Goal: Task Accomplishment & Management: Complete application form

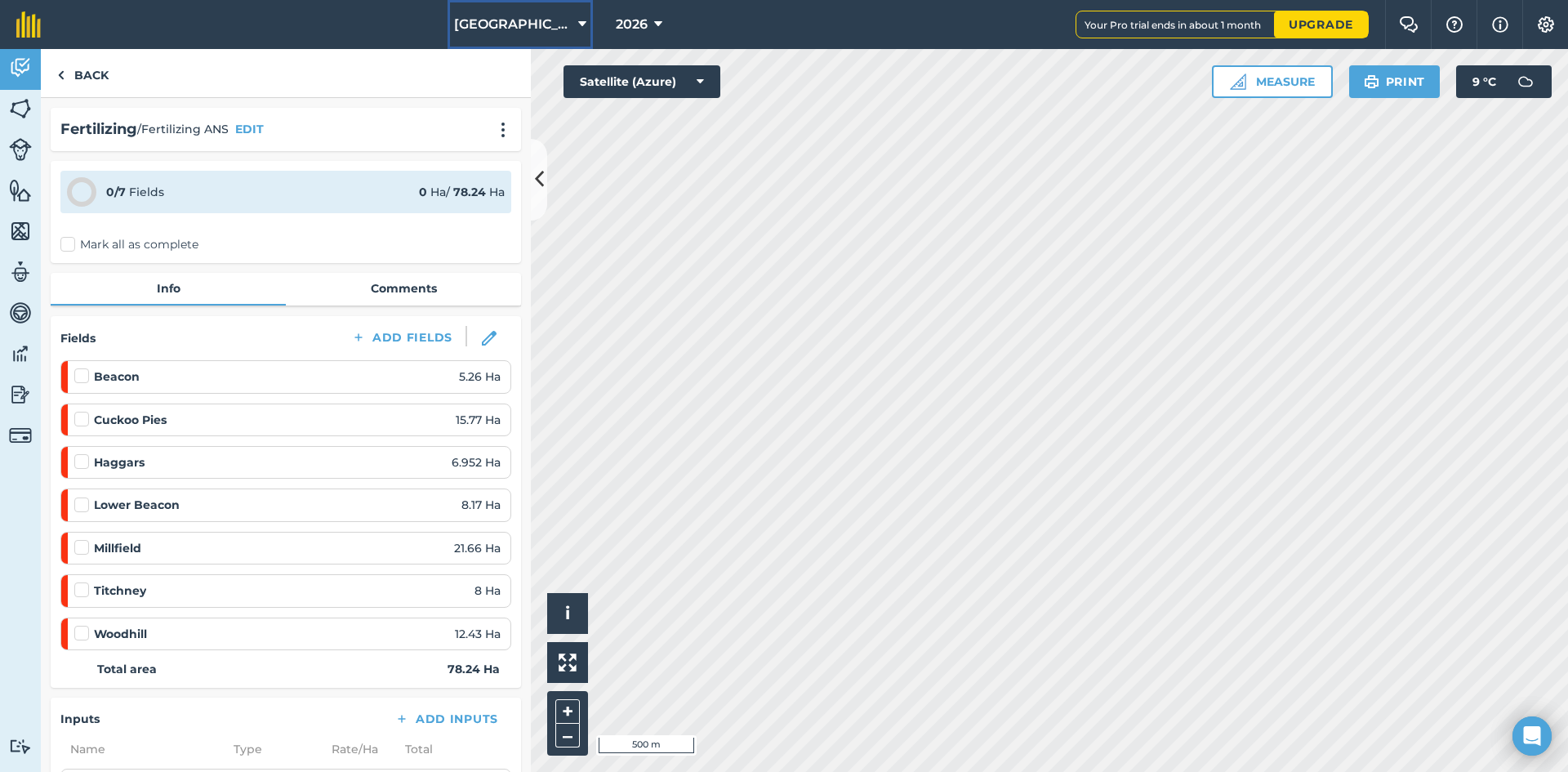
click at [578, 23] on icon at bounding box center [582, 25] width 8 height 20
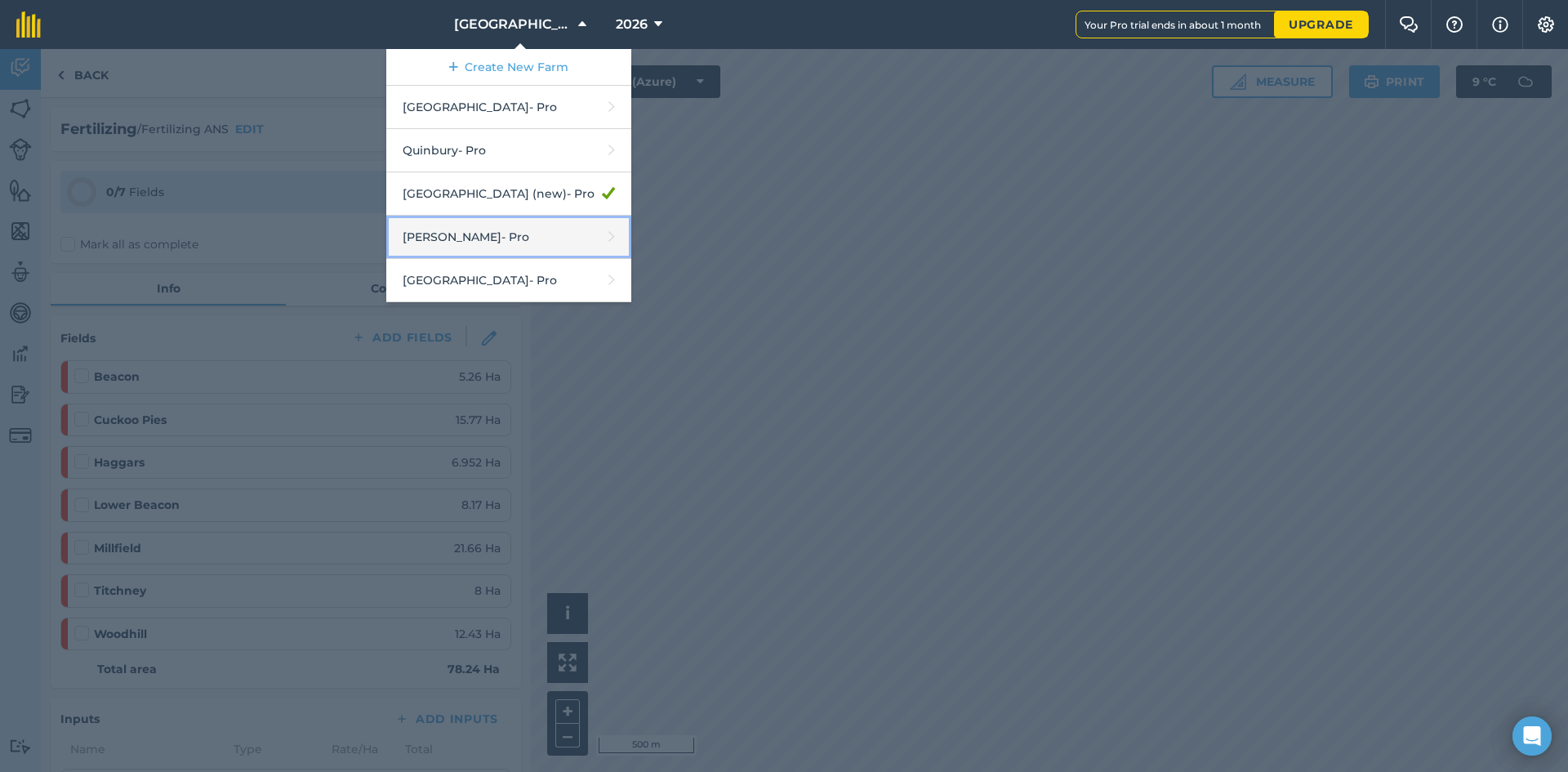
click at [486, 233] on link "[PERSON_NAME] - Pro" at bounding box center [508, 237] width 245 height 44
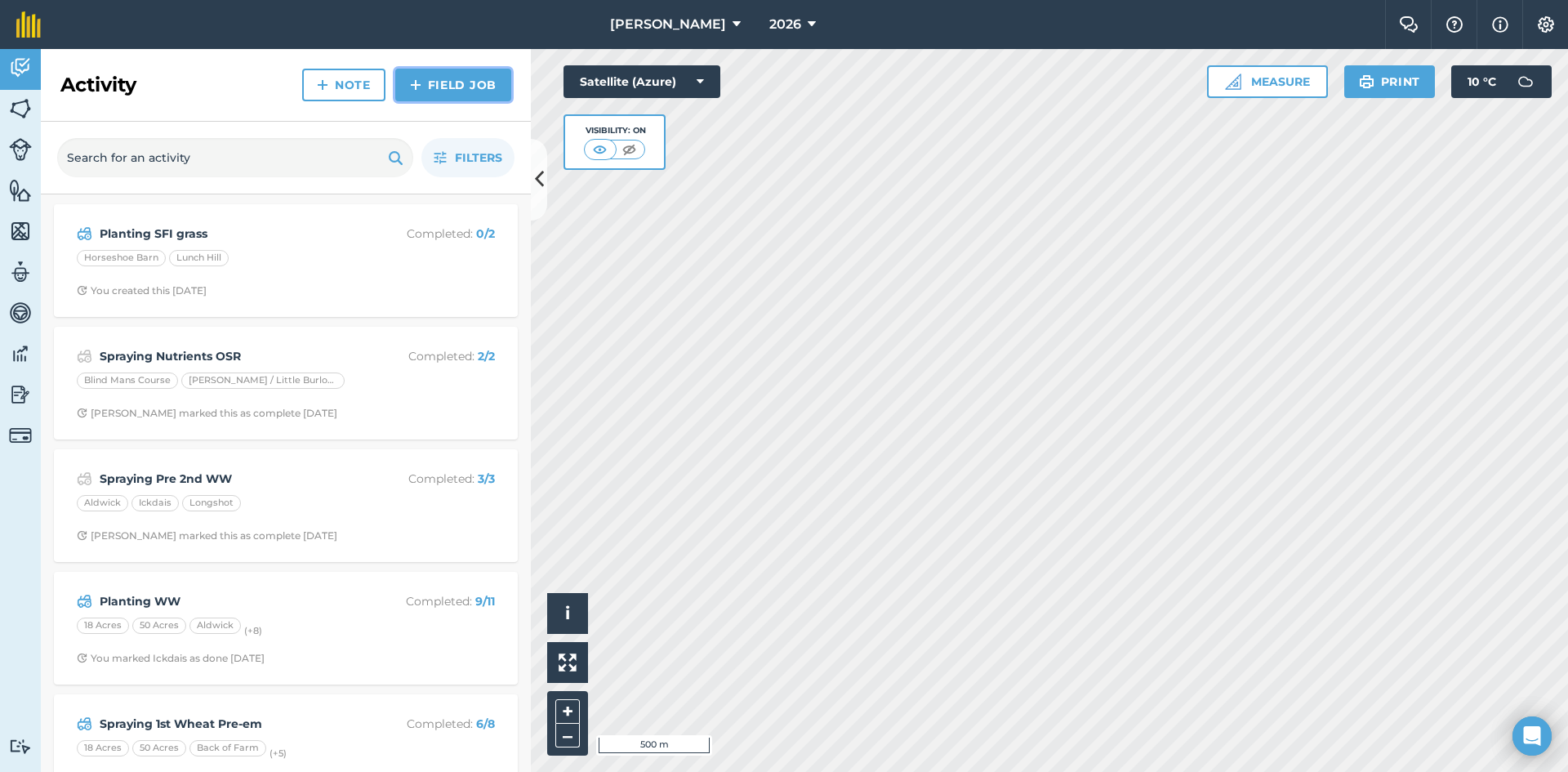
click at [471, 82] on link "Field Job" at bounding box center [452, 85] width 116 height 33
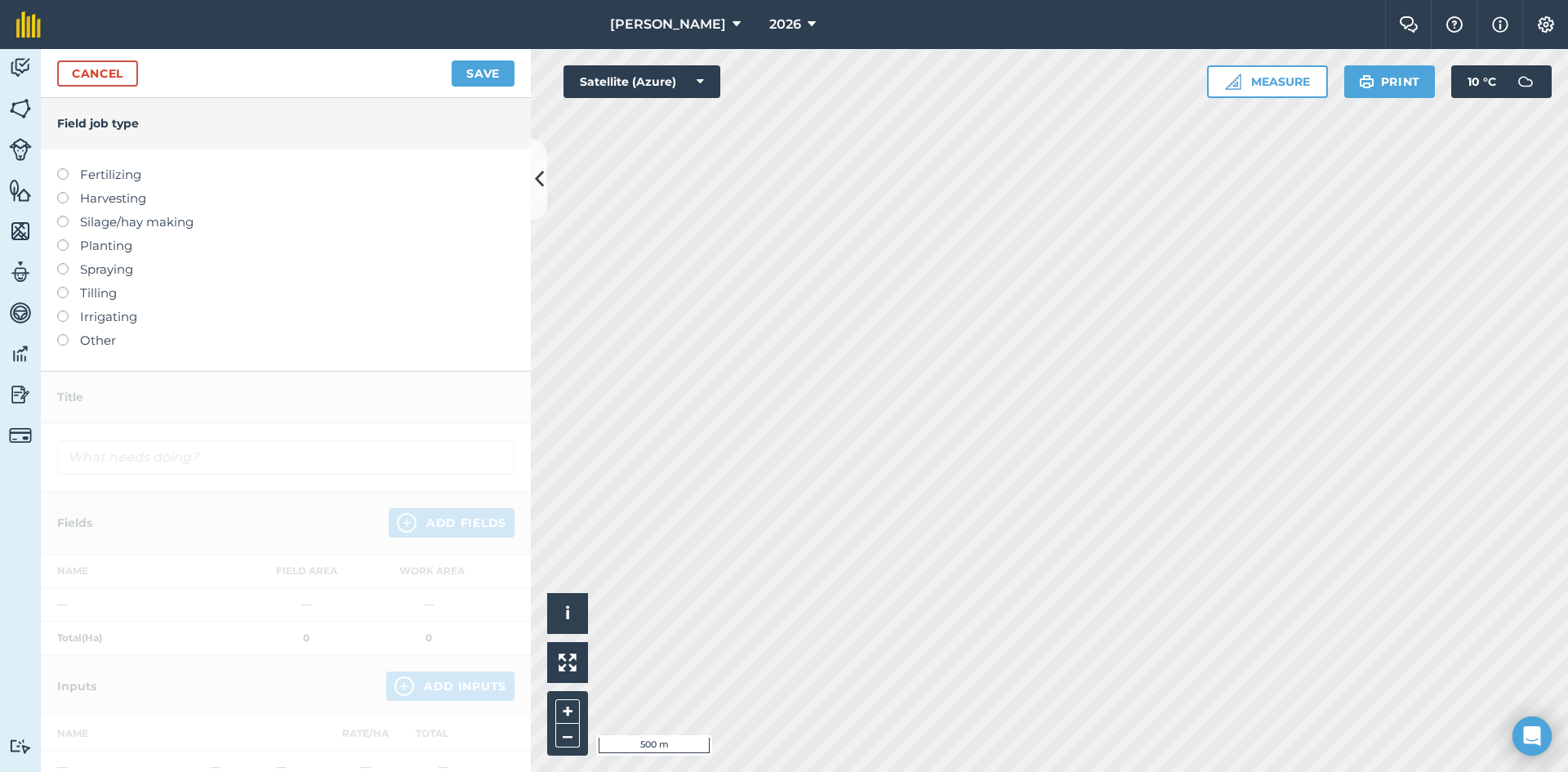
click at [100, 272] on label "Spraying" at bounding box center [285, 270] width 457 height 20
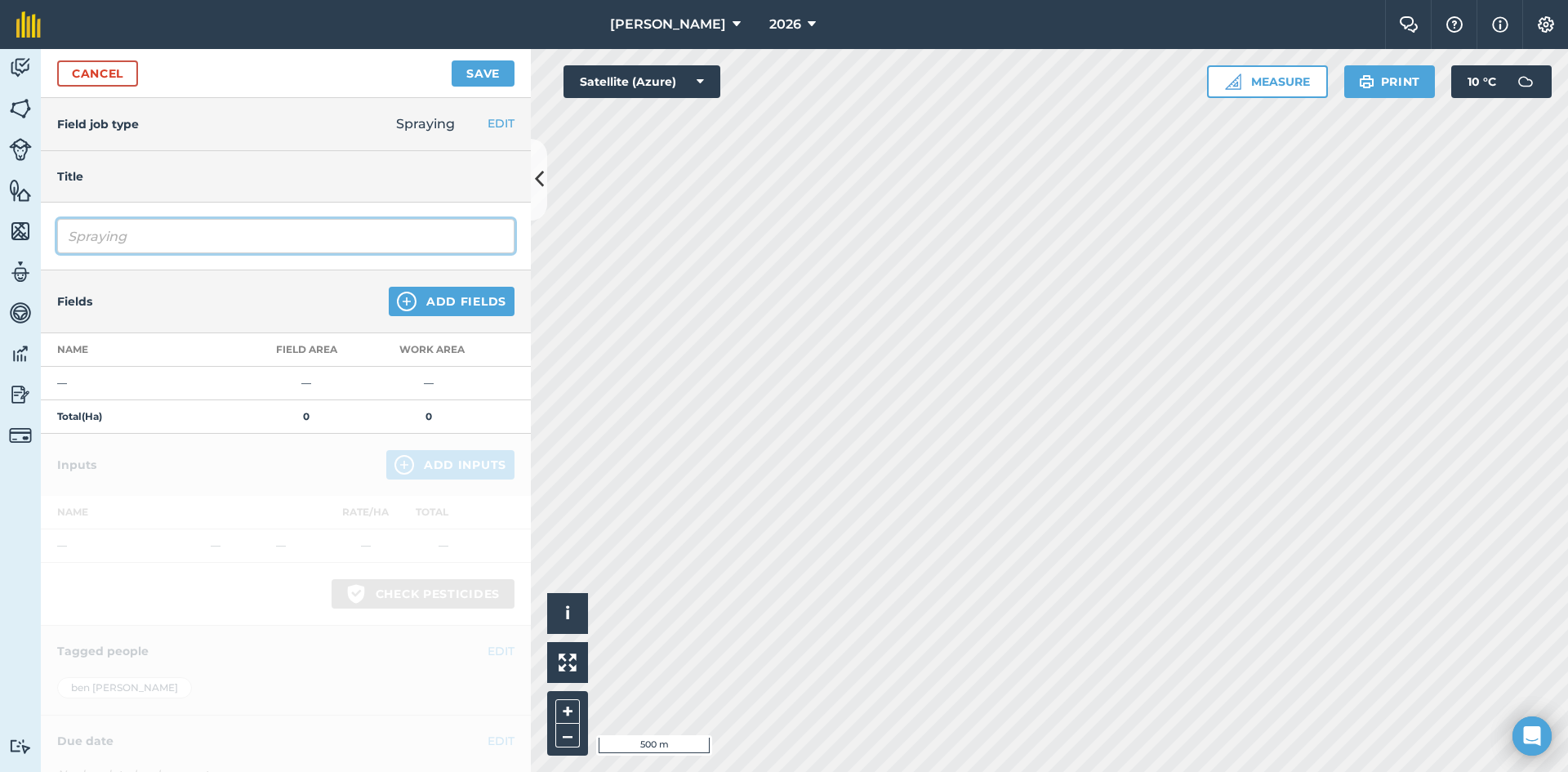
click at [195, 249] on input "Spraying" at bounding box center [285, 236] width 457 height 35
type input "Spraying wheat Nutrients"
click at [429, 306] on button "Add Fields" at bounding box center [451, 301] width 126 height 30
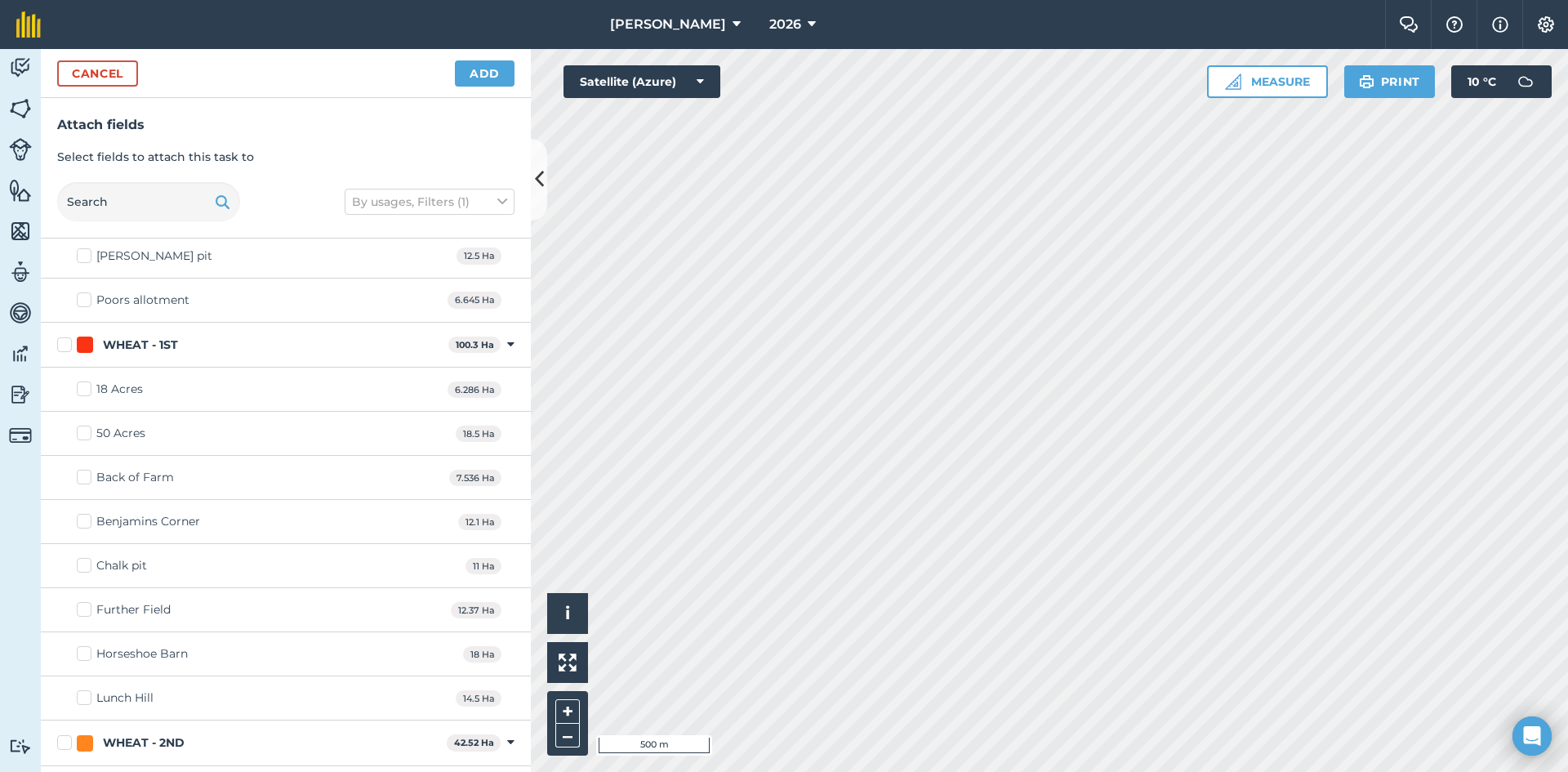
scroll to position [653, 0]
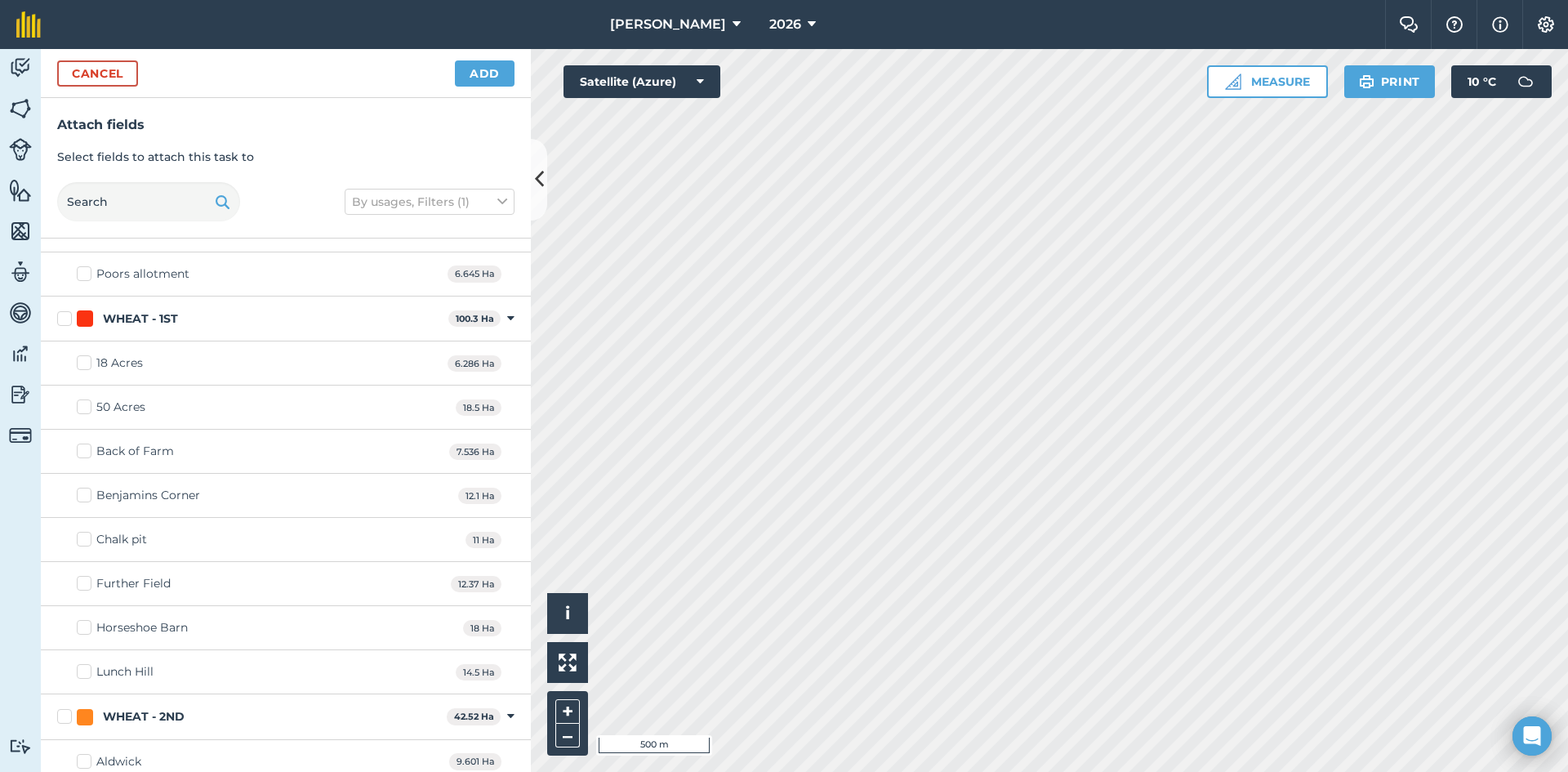
click at [82, 361] on label "18 Acres" at bounding box center [109, 363] width 66 height 17
click at [82, 361] on input "18 Acres" at bounding box center [81, 360] width 11 height 11
checkbox input "true"
click at [85, 457] on label "Back of Farm" at bounding box center [125, 451] width 97 height 17
click at [85, 453] on input "Back of Farm" at bounding box center [81, 448] width 11 height 11
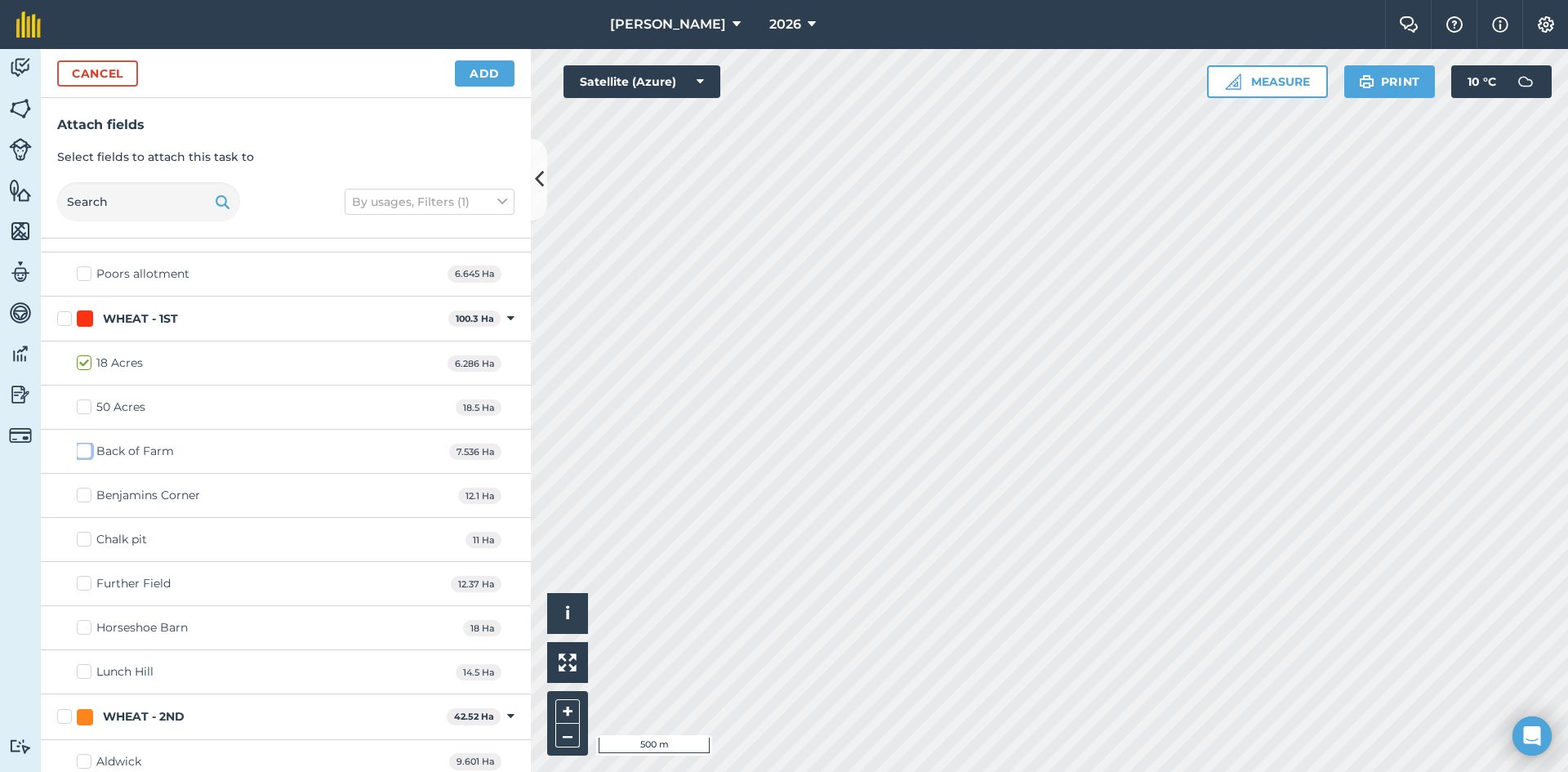
checkbox input "true"
click at [91, 499] on label "Benjamins Corner" at bounding box center [138, 495] width 123 height 17
click at [87, 497] on input "Benjamins Corner" at bounding box center [81, 492] width 11 height 11
checkbox input "true"
click at [92, 578] on label "Further Field" at bounding box center [123, 584] width 94 height 17
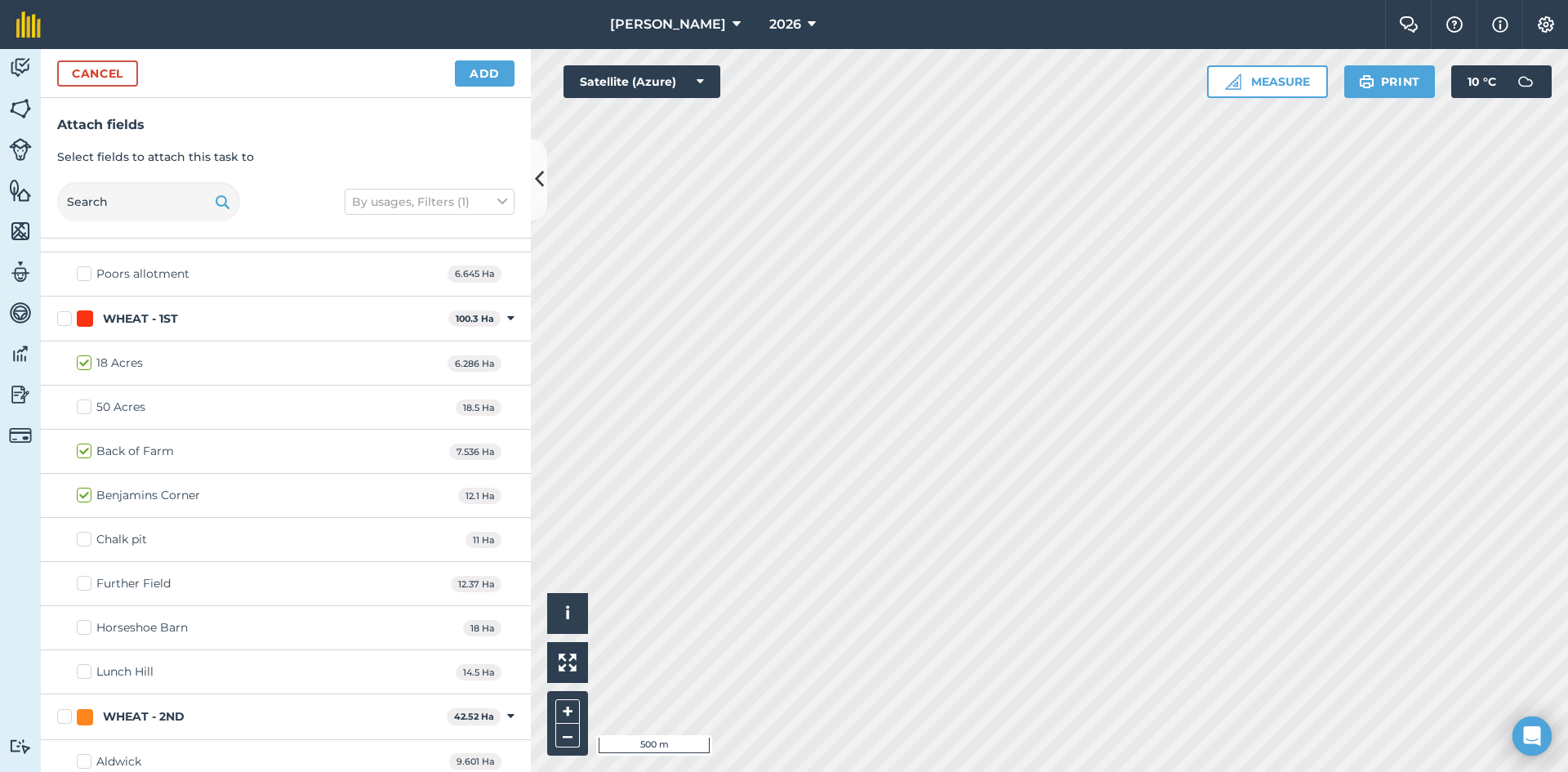
click at [87, 578] on input "Further Field" at bounding box center [81, 580] width 11 height 11
checkbox input "true"
click at [86, 620] on label "Horseshoe Barn" at bounding box center [132, 627] width 111 height 17
click at [86, 620] on input "Horseshoe Barn" at bounding box center [81, 624] width 11 height 11
checkbox input "true"
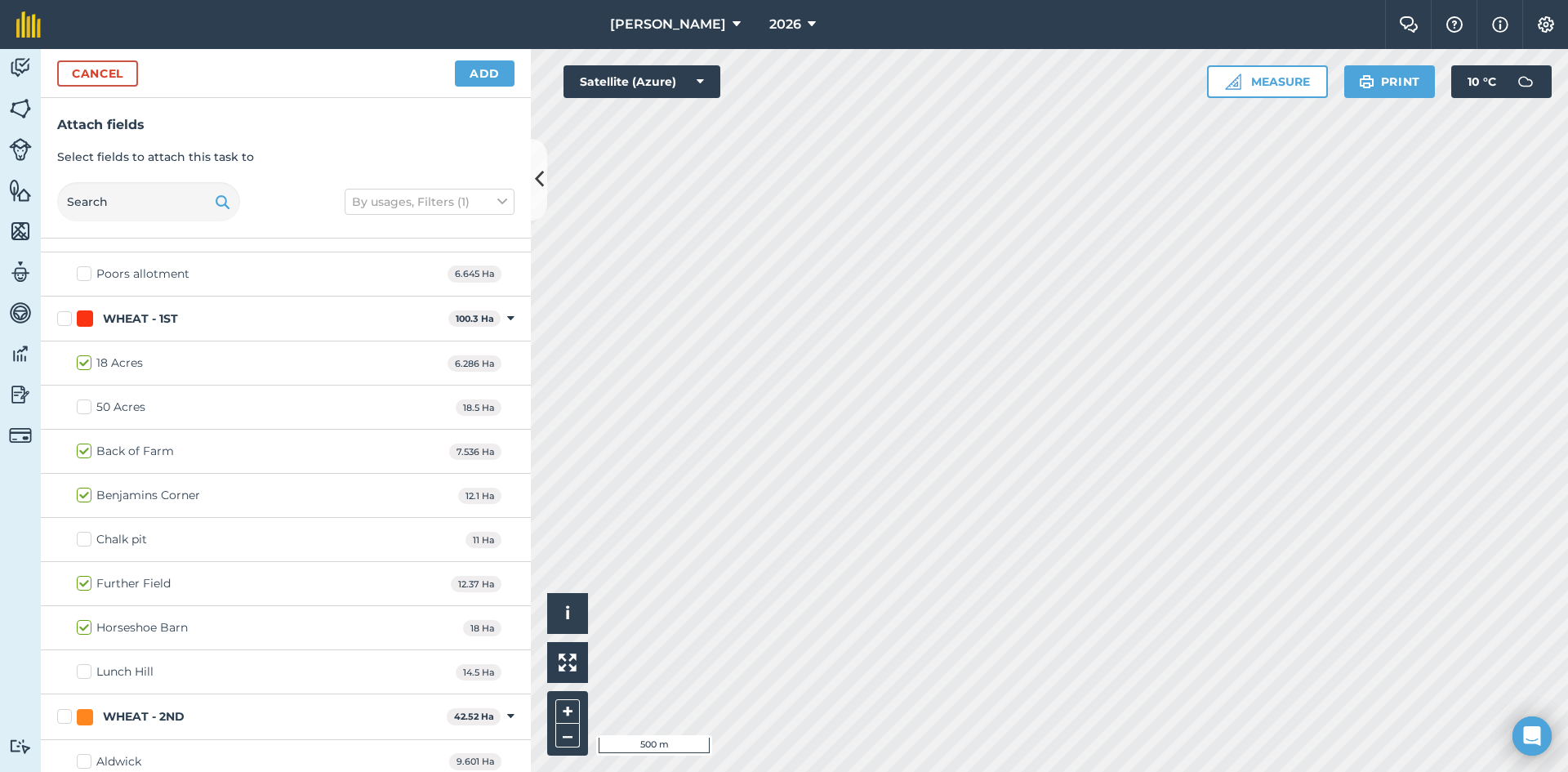
click at [82, 678] on label "Lunch Hill" at bounding box center [114, 672] width 77 height 17
click at [82, 674] on input "Lunch Hill" at bounding box center [81, 668] width 11 height 11
checkbox input "true"
click at [481, 77] on button "Add" at bounding box center [485, 73] width 59 height 26
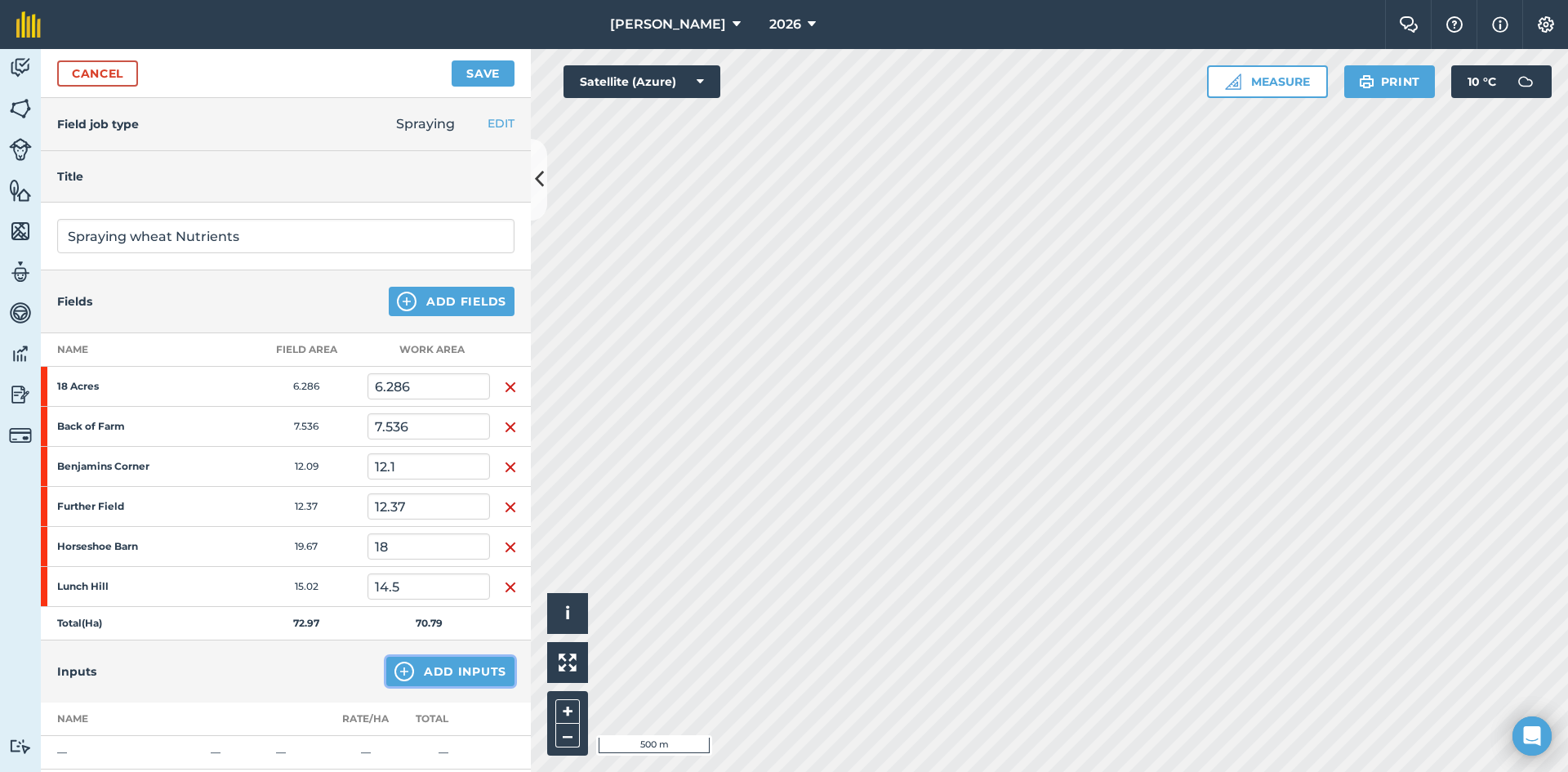
click at [450, 674] on button "Add Inputs" at bounding box center [450, 672] width 128 height 30
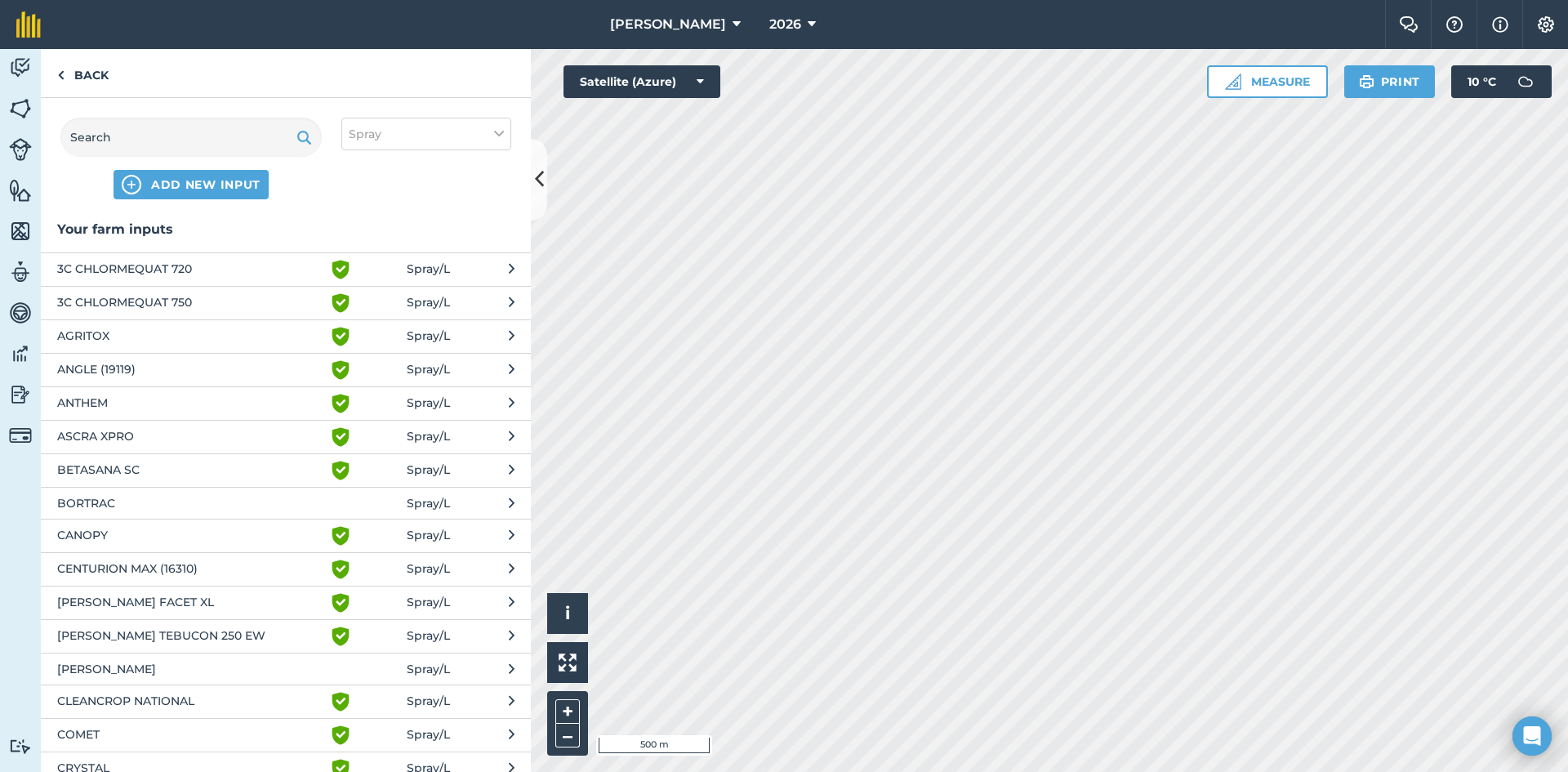
click at [158, 412] on span "ANTHEM" at bounding box center [190, 403] width 267 height 20
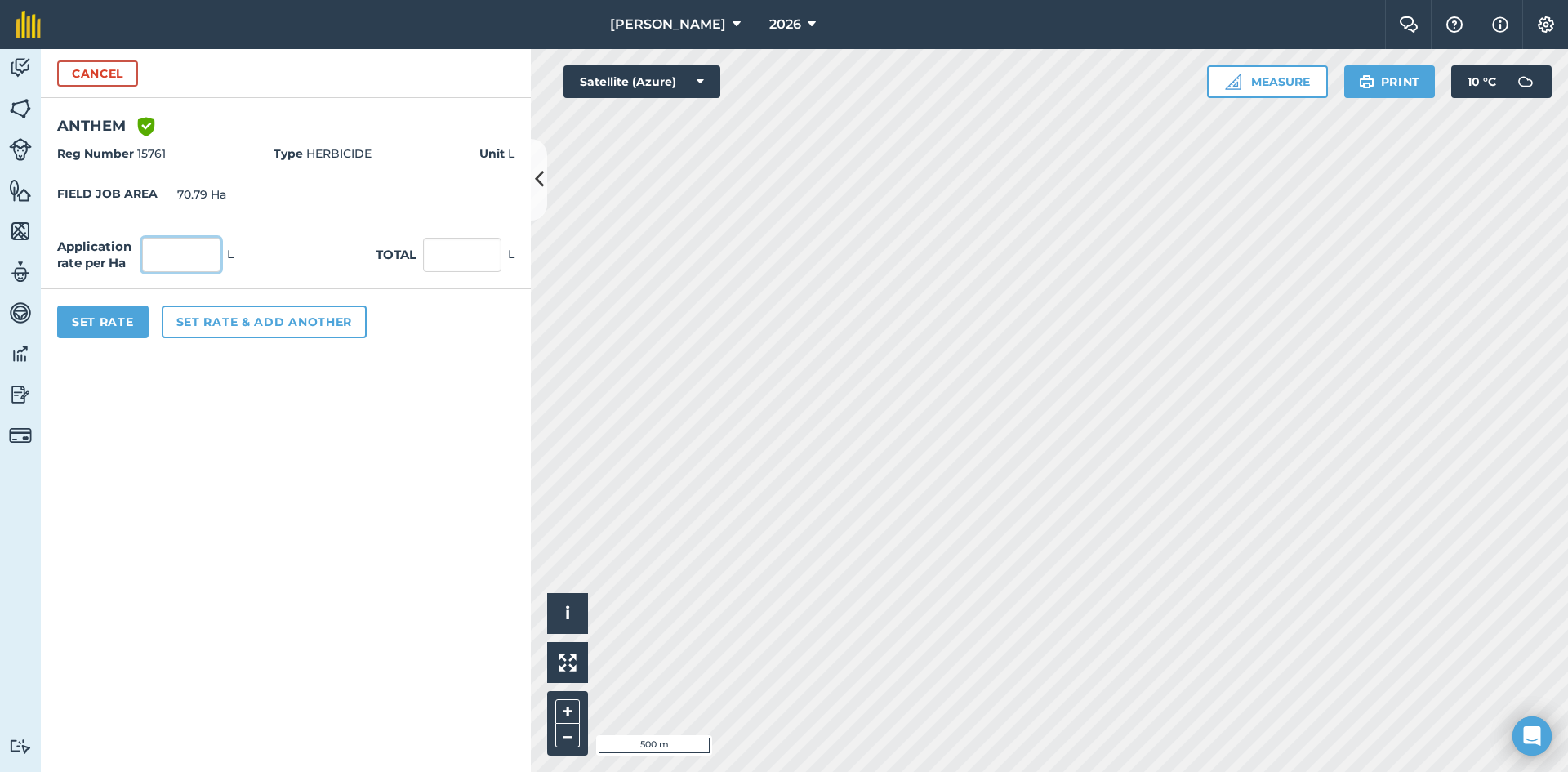
click at [172, 256] on input "text" at bounding box center [181, 255] width 78 height 35
type input "2"
type input "141.58"
click at [215, 414] on form "Cancel ANTHEM Green shield with white tick Reg Number 15761 Type HERBICIDE Unit…" at bounding box center [286, 411] width 490 height 723
click at [234, 328] on button "Set rate & add another" at bounding box center [264, 322] width 205 height 33
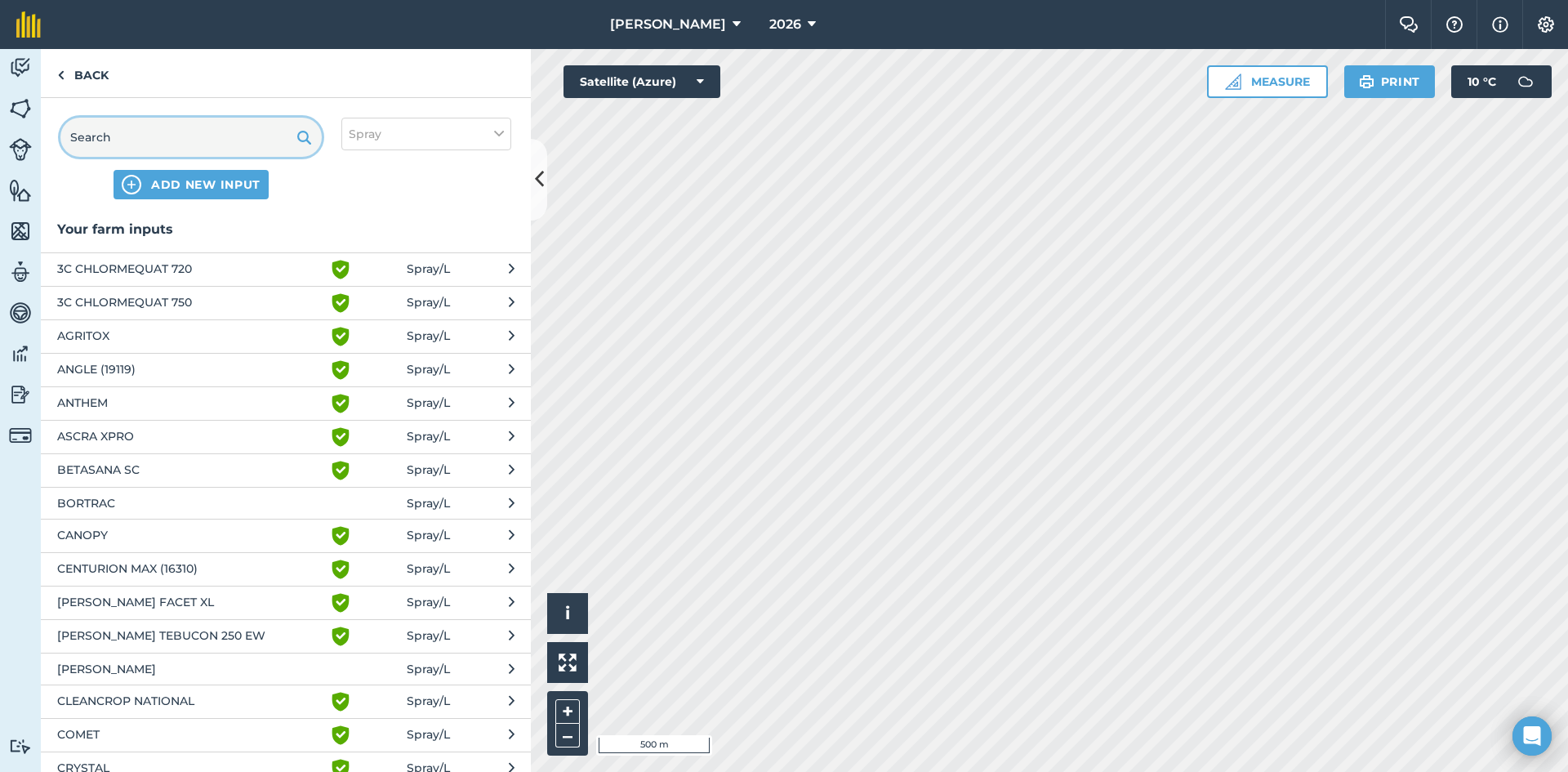
click at [165, 142] on input "text" at bounding box center [191, 137] width 262 height 40
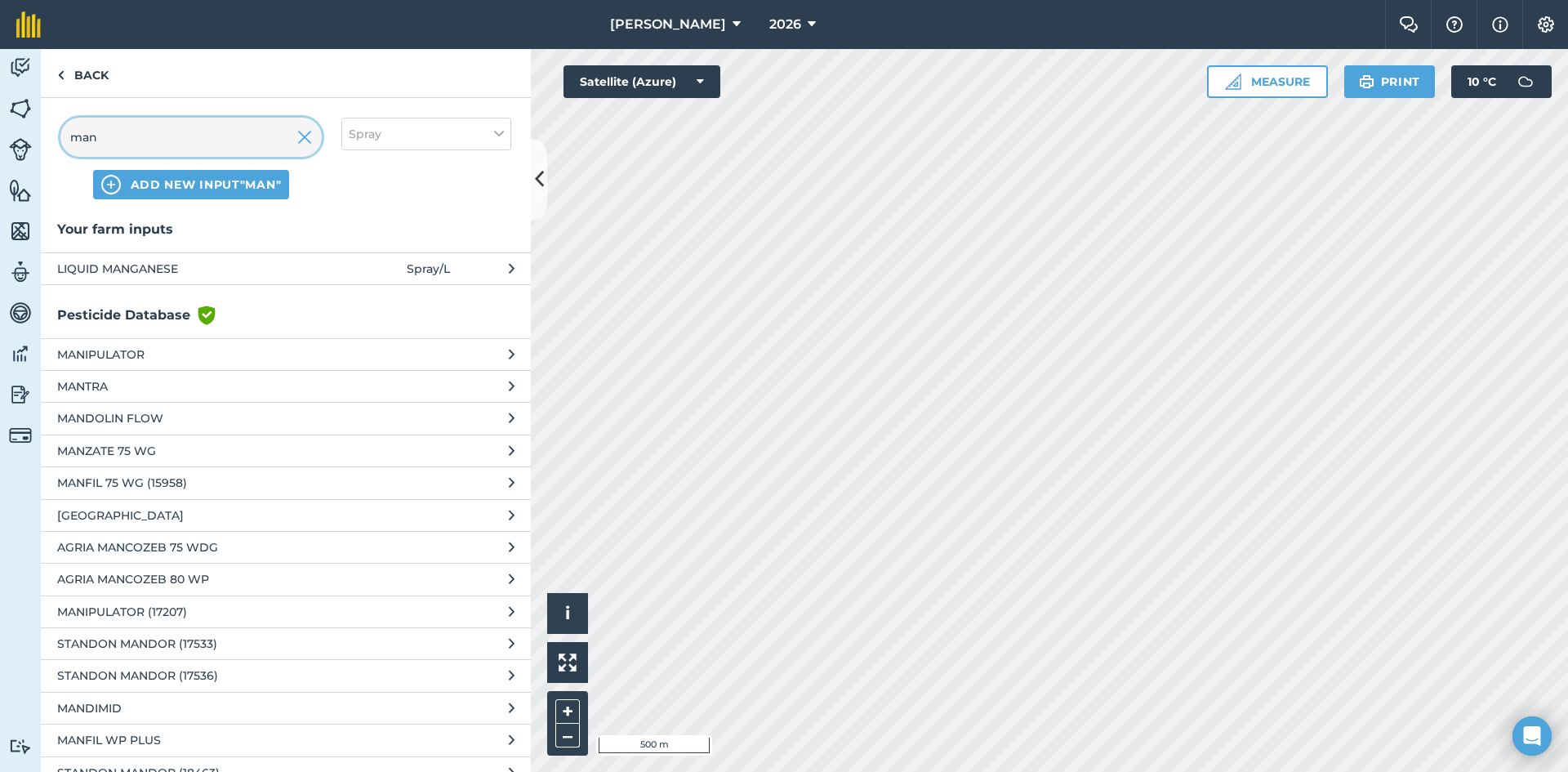
type input "man"
click at [144, 272] on span "LIQUID MANGANESE" at bounding box center [190, 269] width 267 height 18
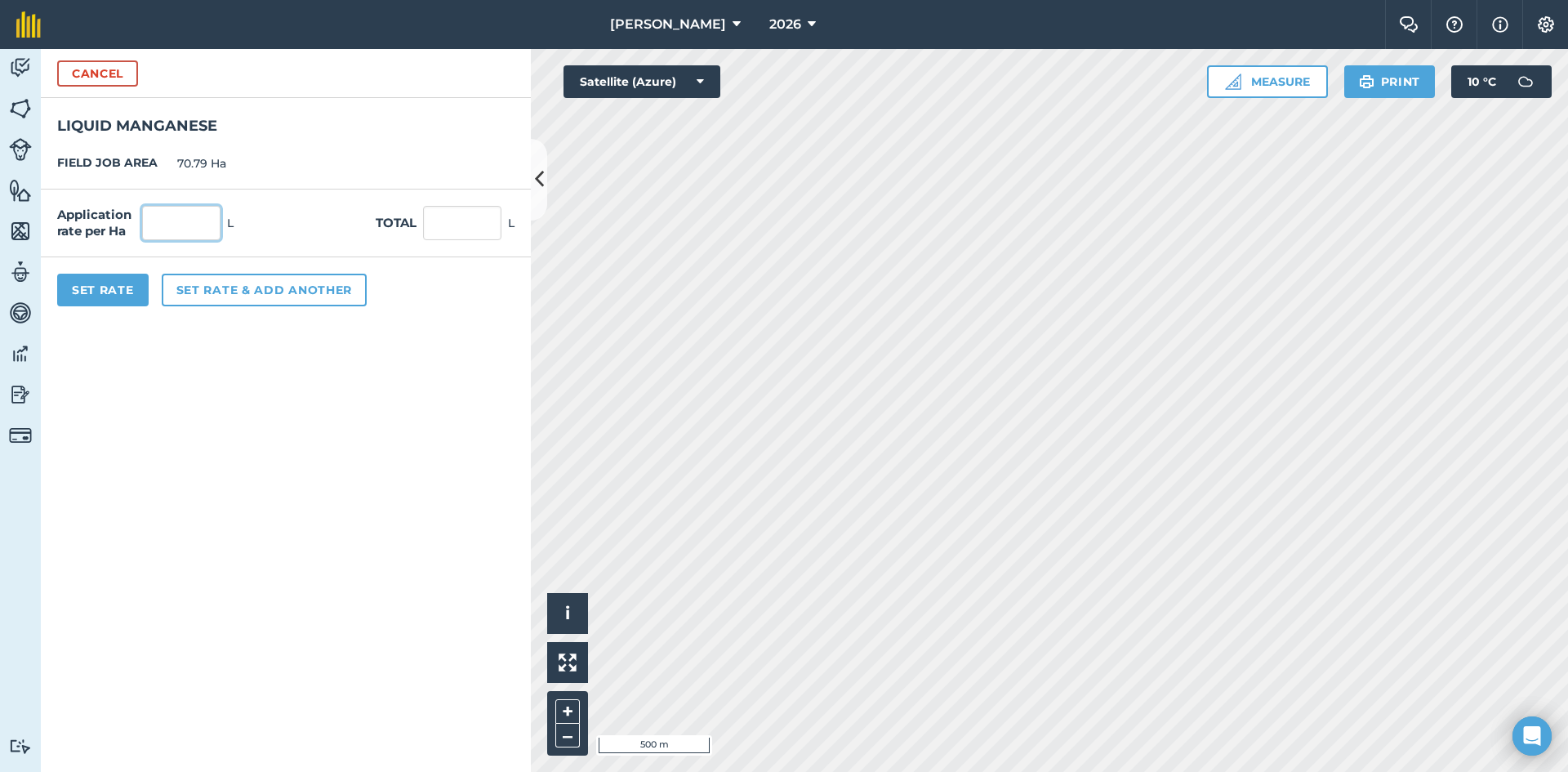
click at [205, 212] on input "text" at bounding box center [181, 223] width 78 height 35
type input "2"
type input "141.58"
click at [170, 370] on form "Cancel LIQUID MANGANESE FIELD JOB AREA 70.79 Ha Application rate per Ha 2 L Tot…" at bounding box center [286, 411] width 490 height 723
click at [113, 290] on button "Set Rate" at bounding box center [102, 290] width 91 height 33
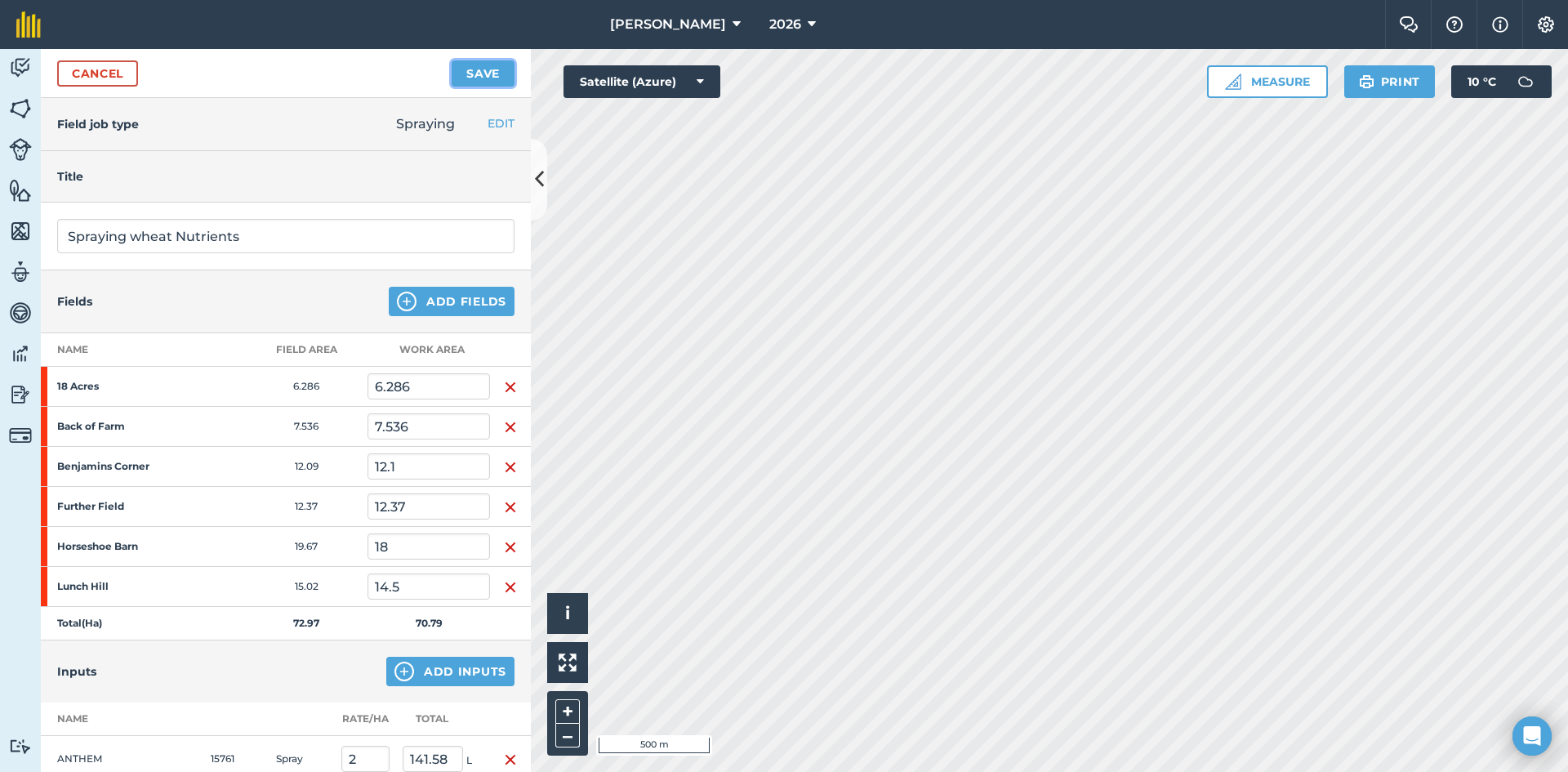
click at [473, 60] on button "Save" at bounding box center [483, 73] width 63 height 26
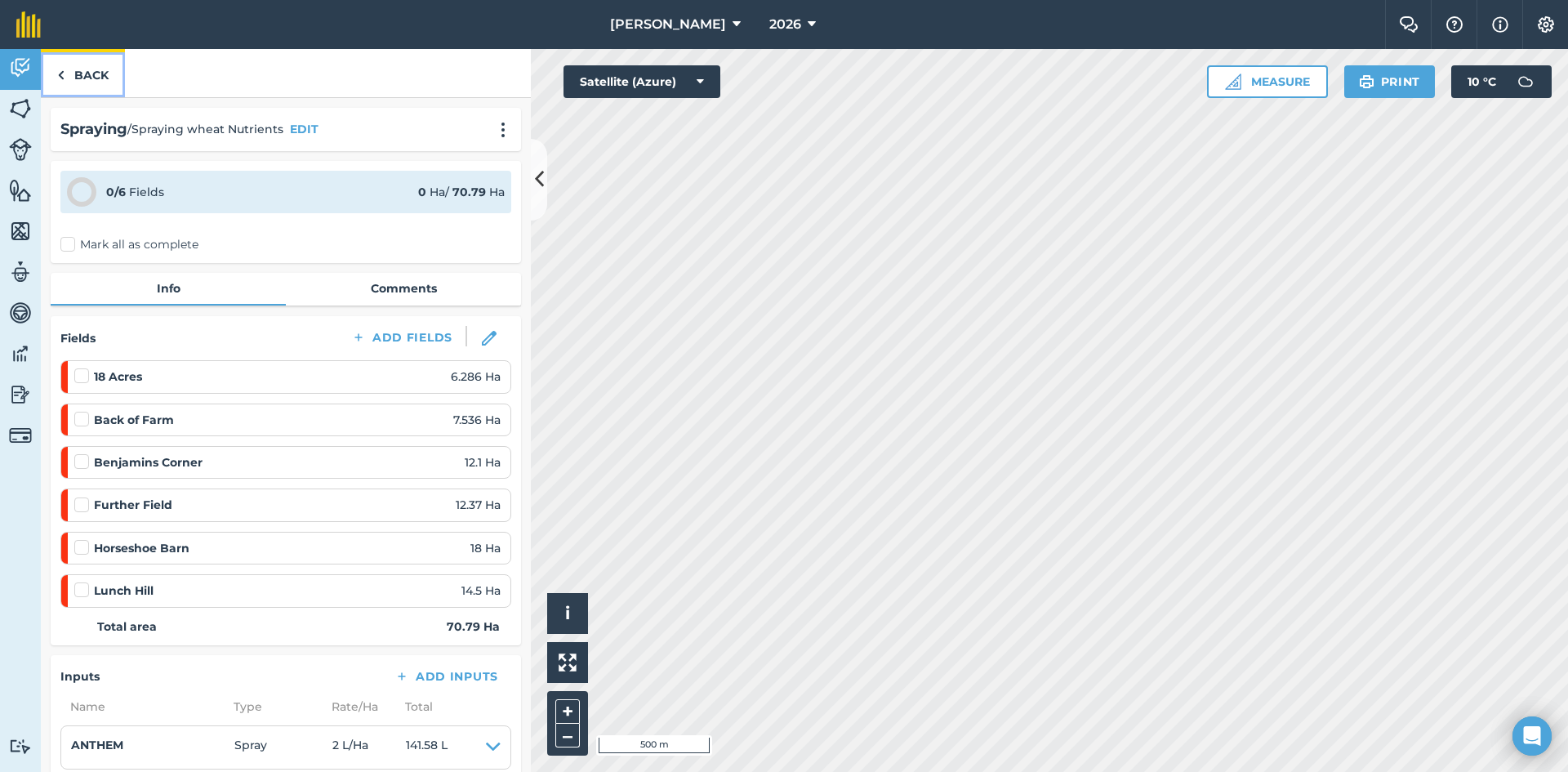
click at [72, 71] on link "Back" at bounding box center [83, 73] width 84 height 49
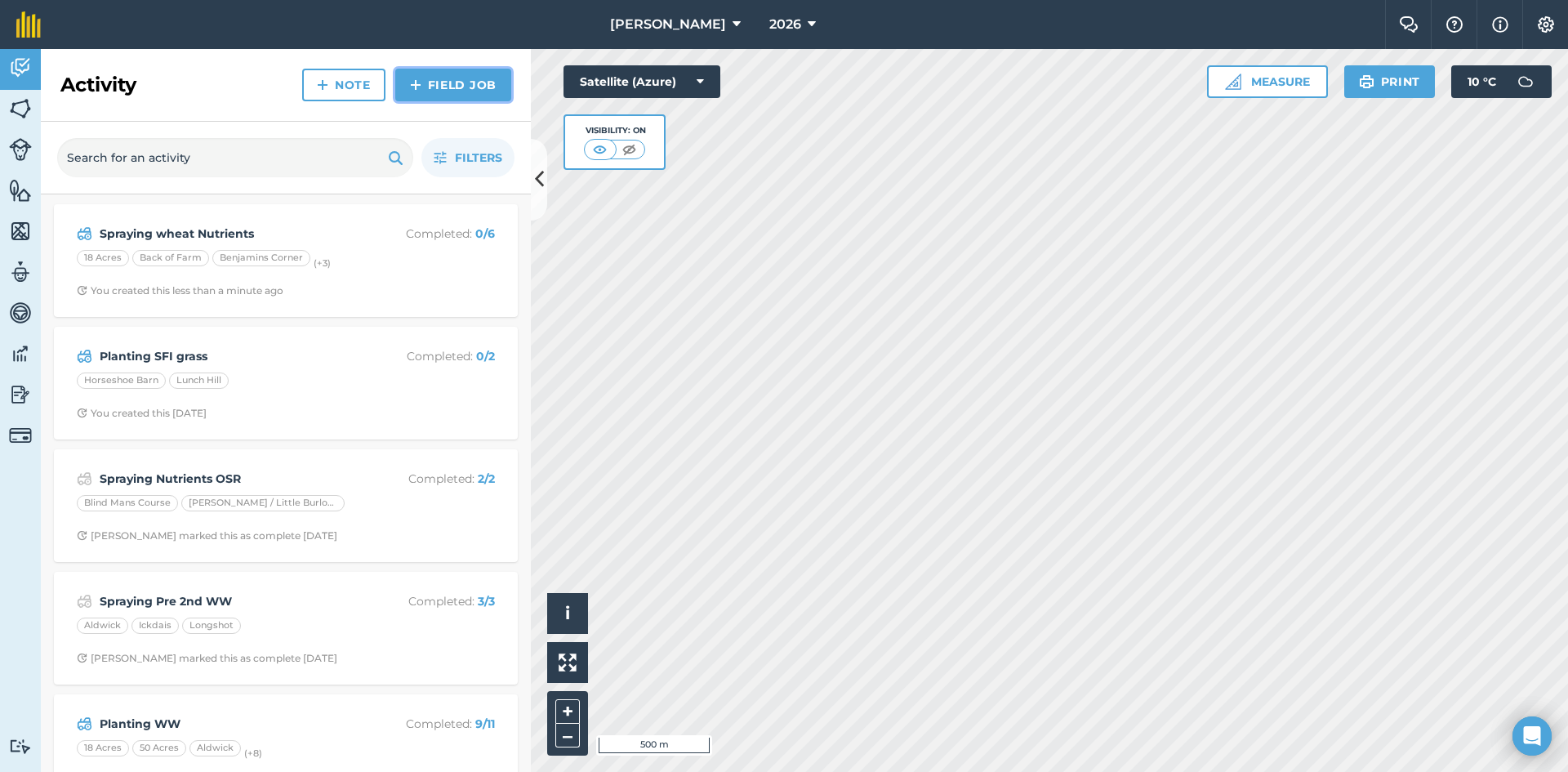
click at [473, 89] on link "Field Job" at bounding box center [452, 85] width 116 height 33
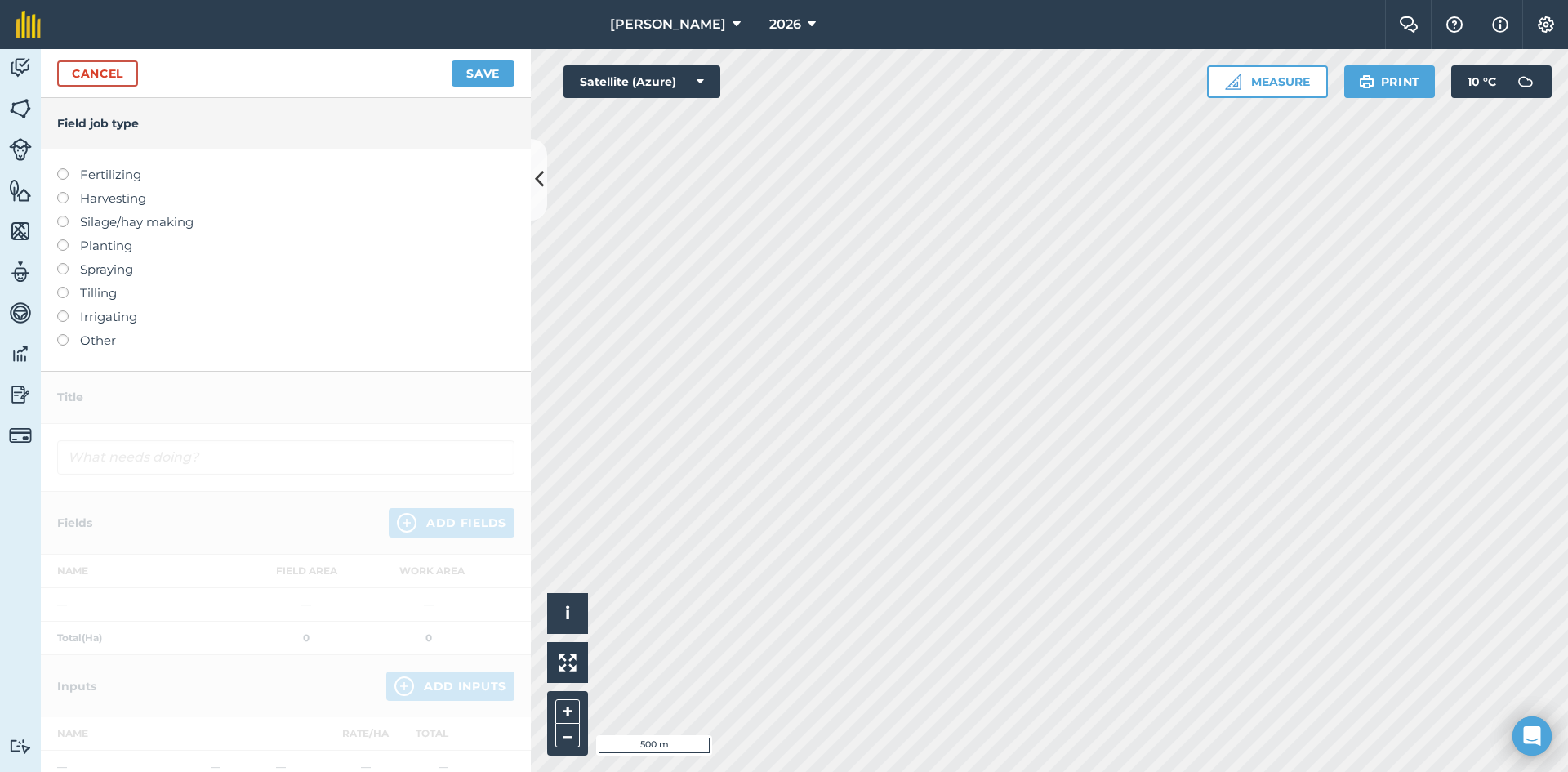
click at [125, 267] on label "Spraying" at bounding box center [285, 270] width 457 height 20
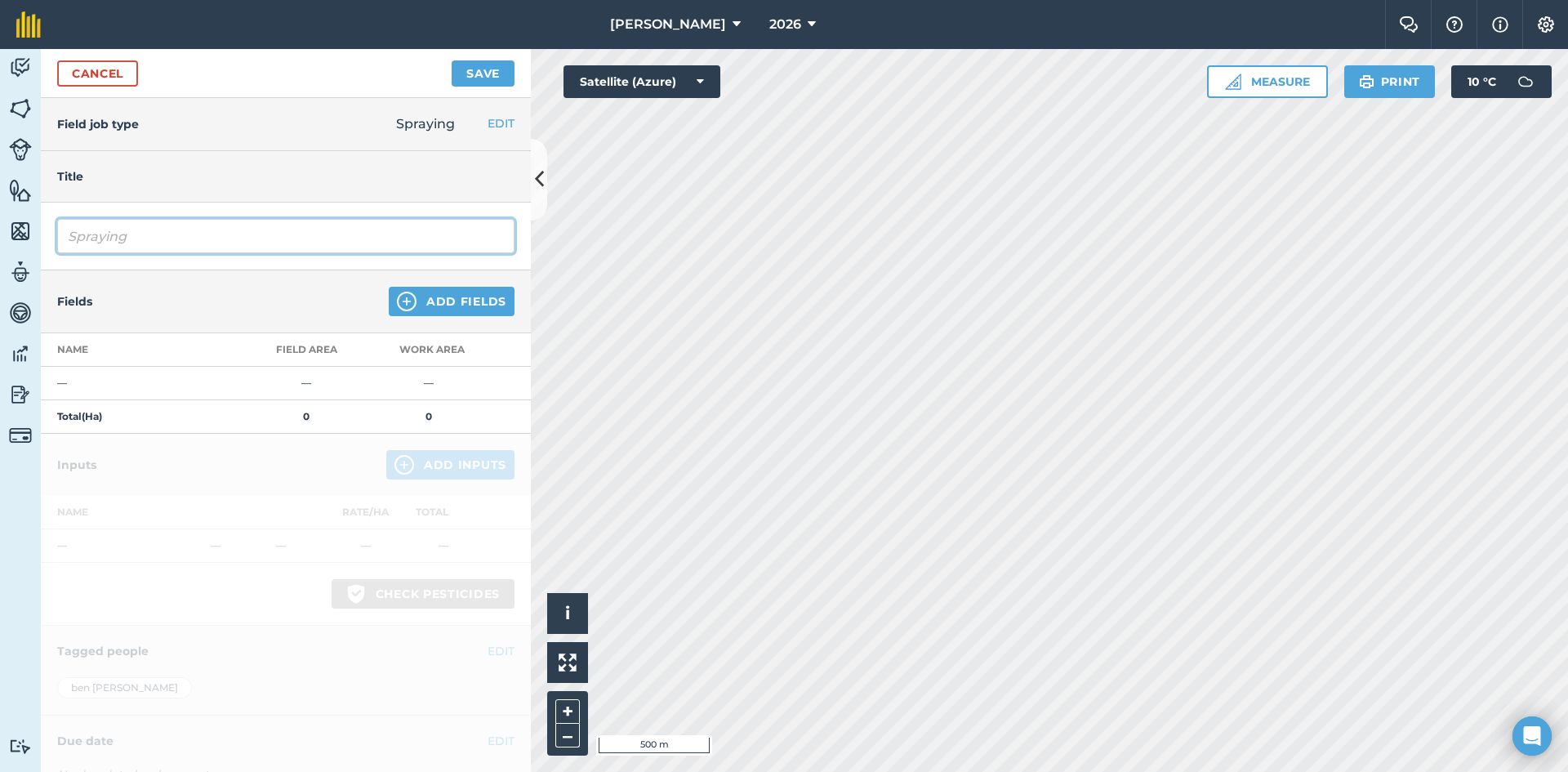
click at [158, 238] on input "Spraying" at bounding box center [285, 236] width 457 height 35
type input "Spraying 2nd Wheat Peri"
click at [461, 310] on button "Add Fields" at bounding box center [451, 301] width 126 height 30
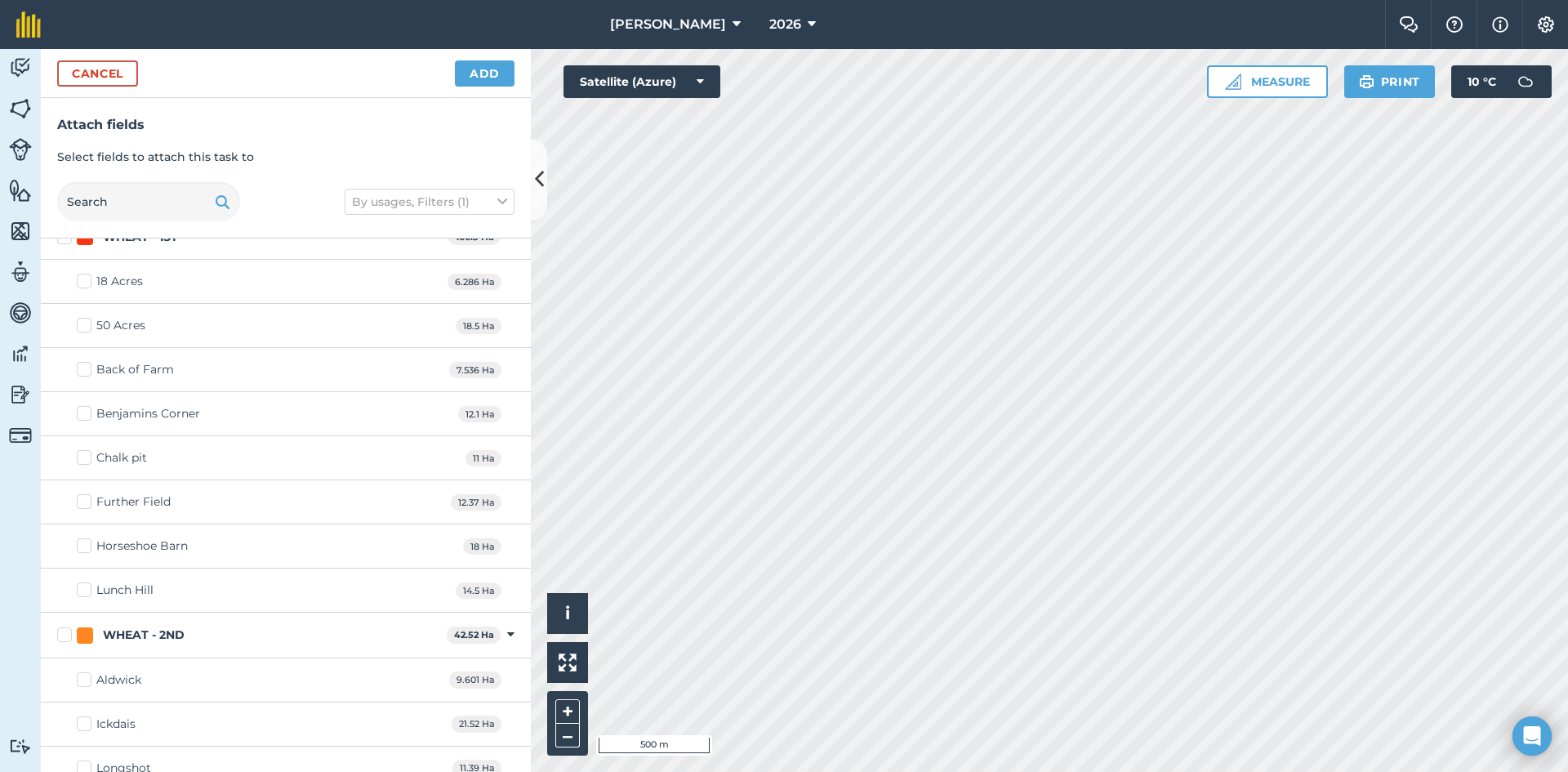
scroll to position [754, 0]
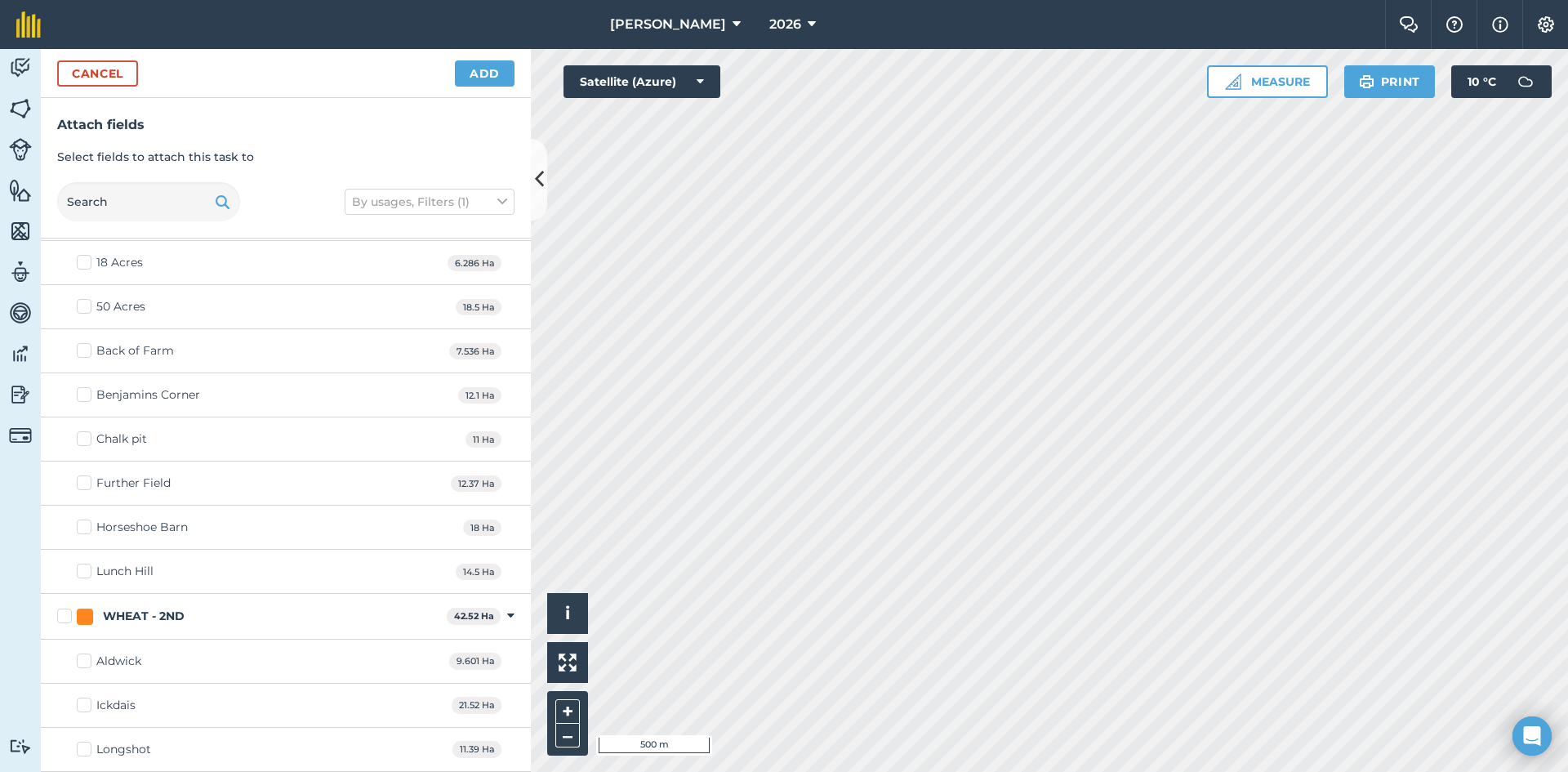
click at [62, 612] on label "WHEAT - 2ND" at bounding box center [248, 616] width 383 height 17
click at [62, 612] on input "WHEAT - 2ND" at bounding box center [62, 612] width 11 height 11
checkbox input "true"
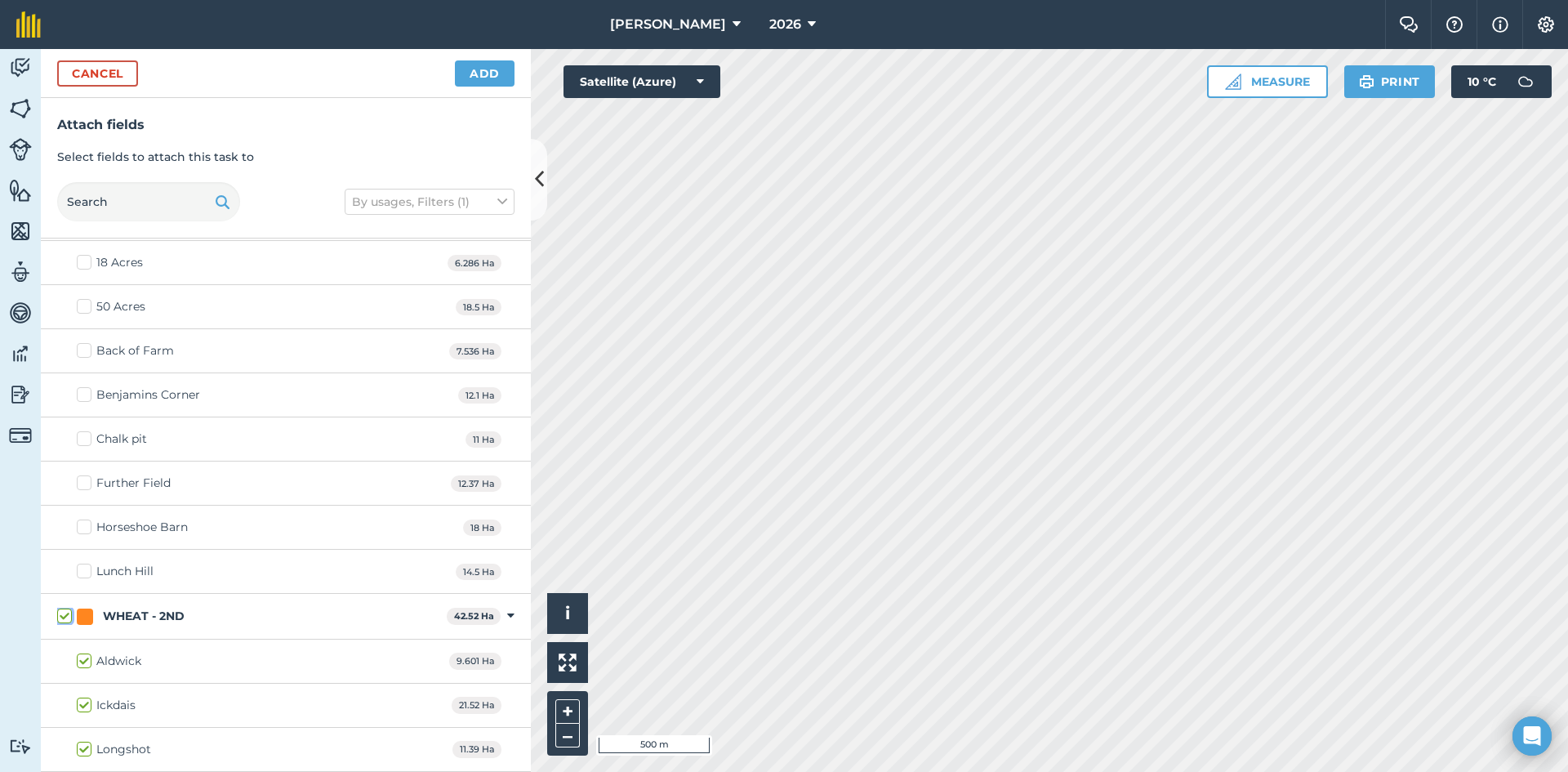
checkbox input "true"
click at [489, 69] on button "Add" at bounding box center [485, 73] width 59 height 26
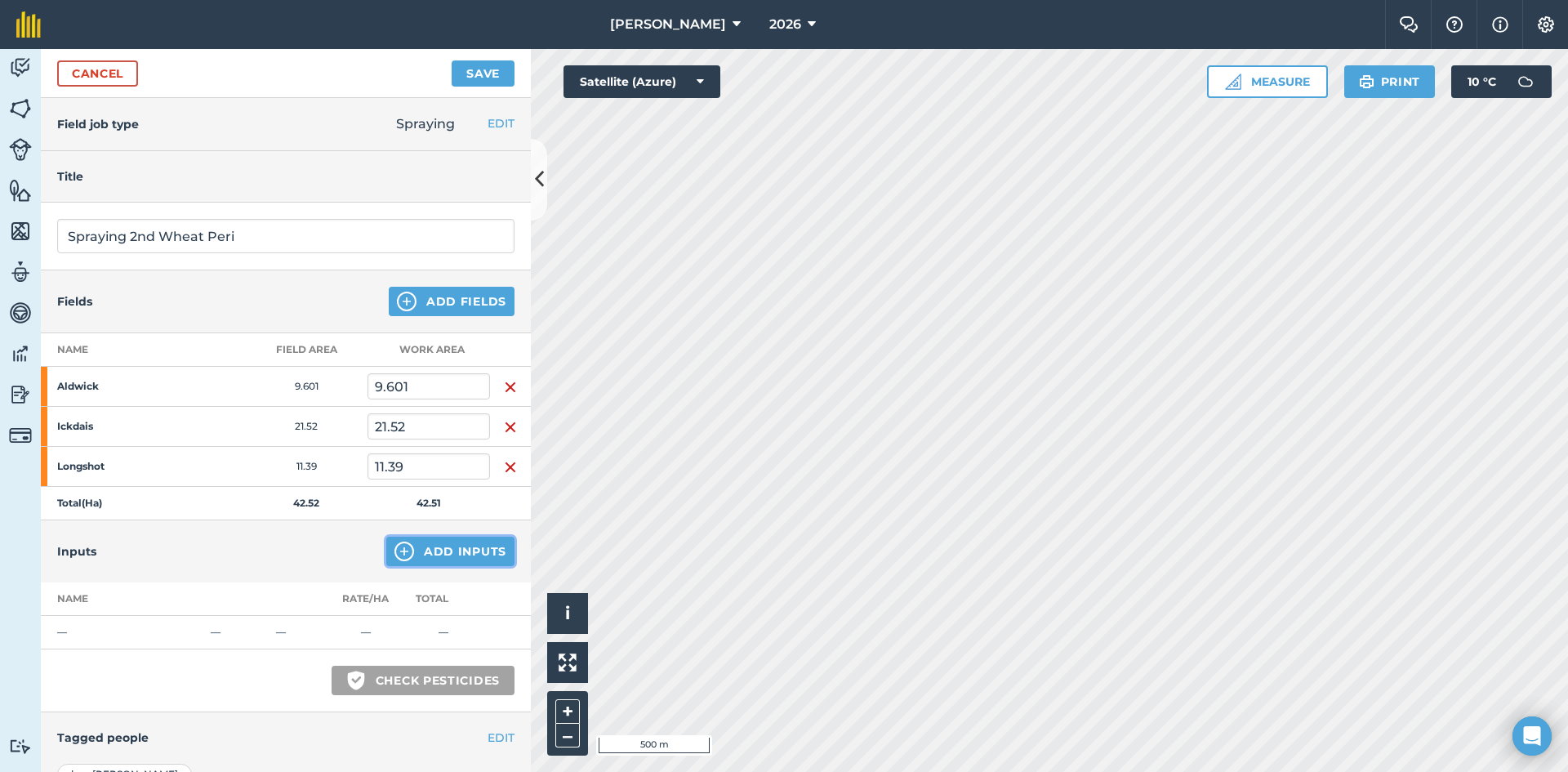
click at [472, 556] on button "Add Inputs" at bounding box center [450, 551] width 128 height 30
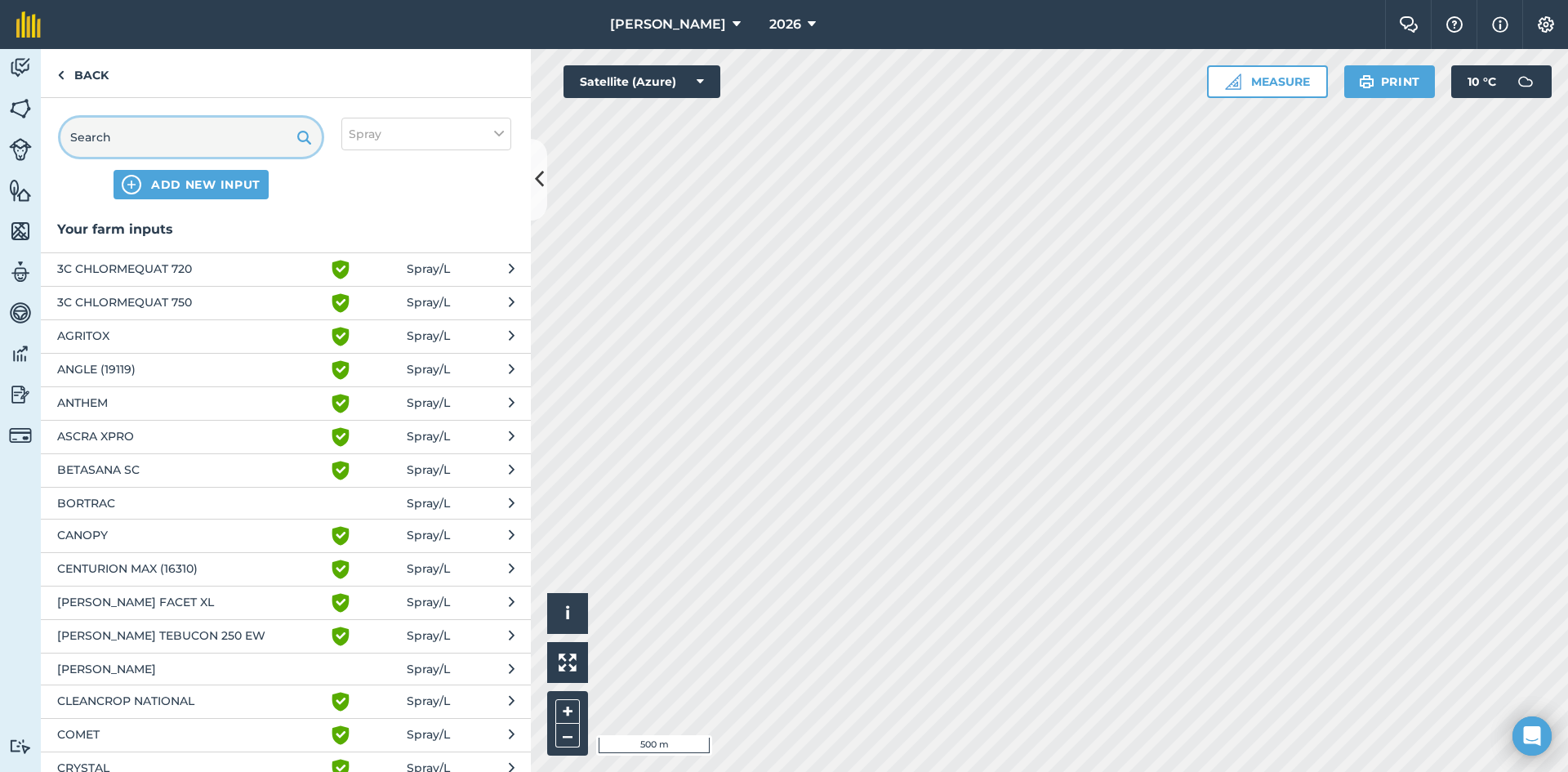
click at [170, 143] on input "text" at bounding box center [191, 137] width 262 height 40
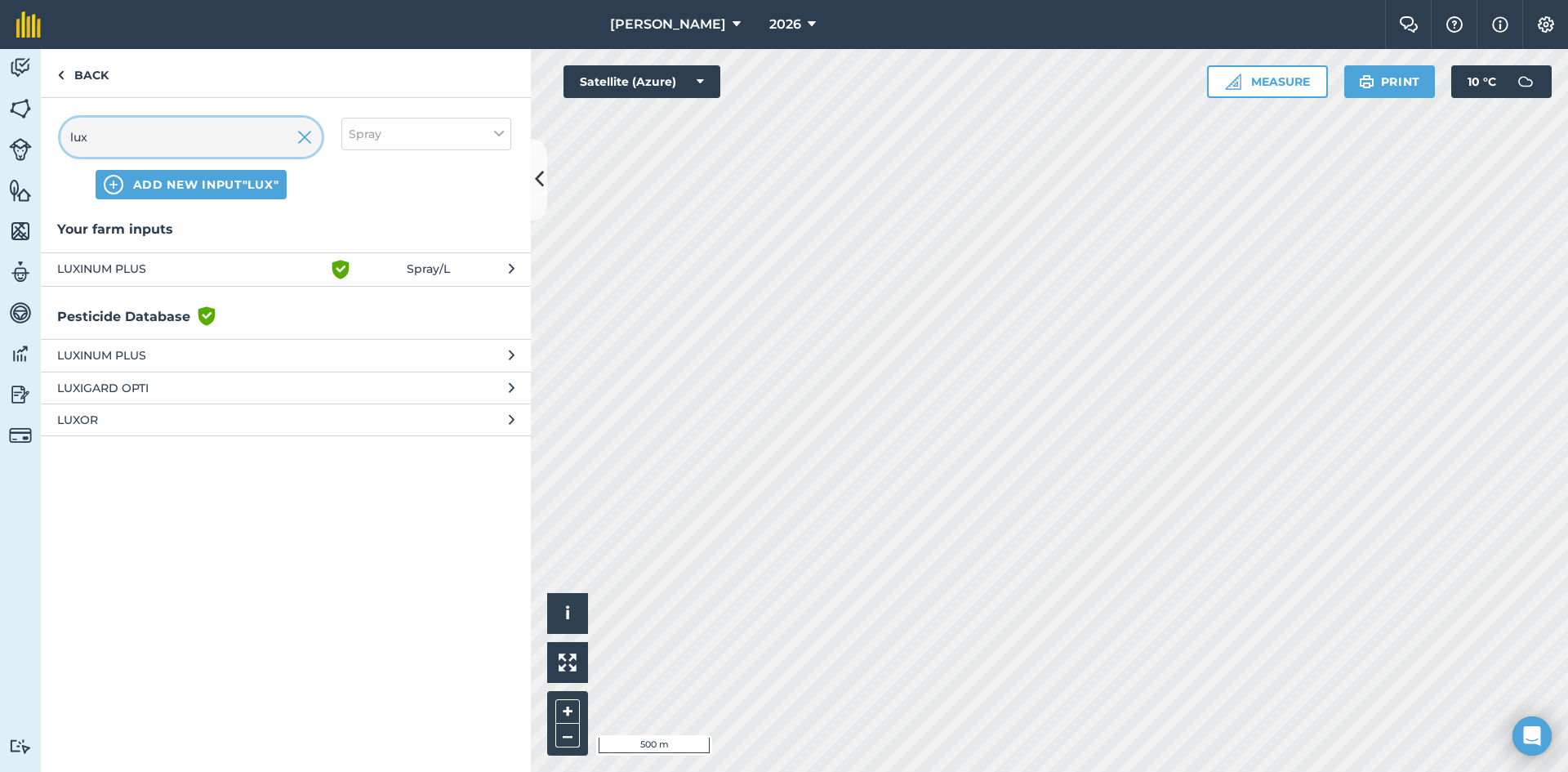
type input "lux"
click at [112, 265] on span "LUXINUM PLUS" at bounding box center [190, 270] width 267 height 20
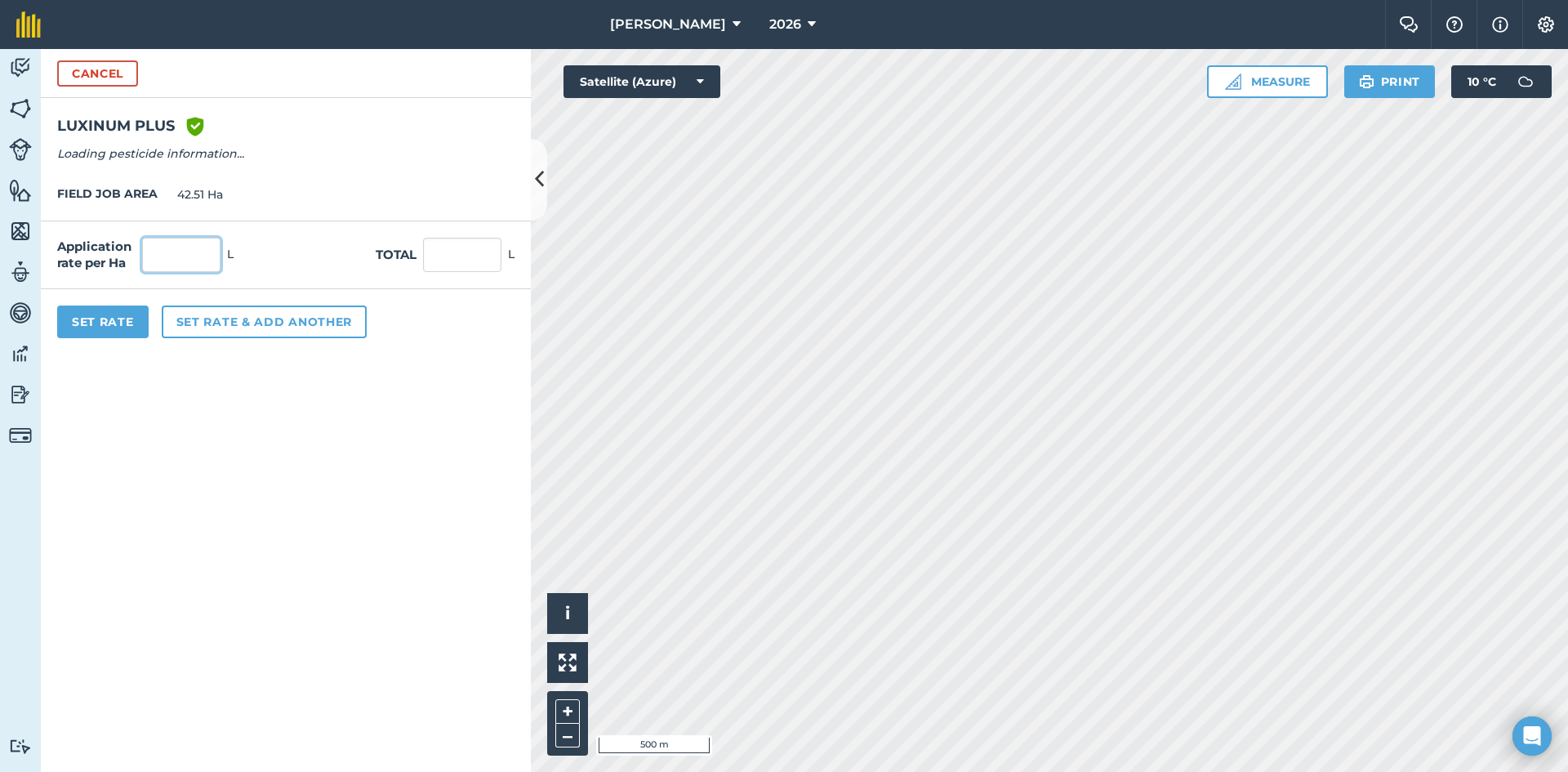
click at [193, 255] on input "text" at bounding box center [181, 255] width 78 height 35
type input "0.7"
type input "29.757"
click at [337, 617] on form "Cancel LUXINUM PLUS Green shield with white tick Reg Number 19978 Type HERBICID…" at bounding box center [286, 411] width 490 height 723
click at [220, 319] on button "Set rate & add another" at bounding box center [264, 322] width 205 height 33
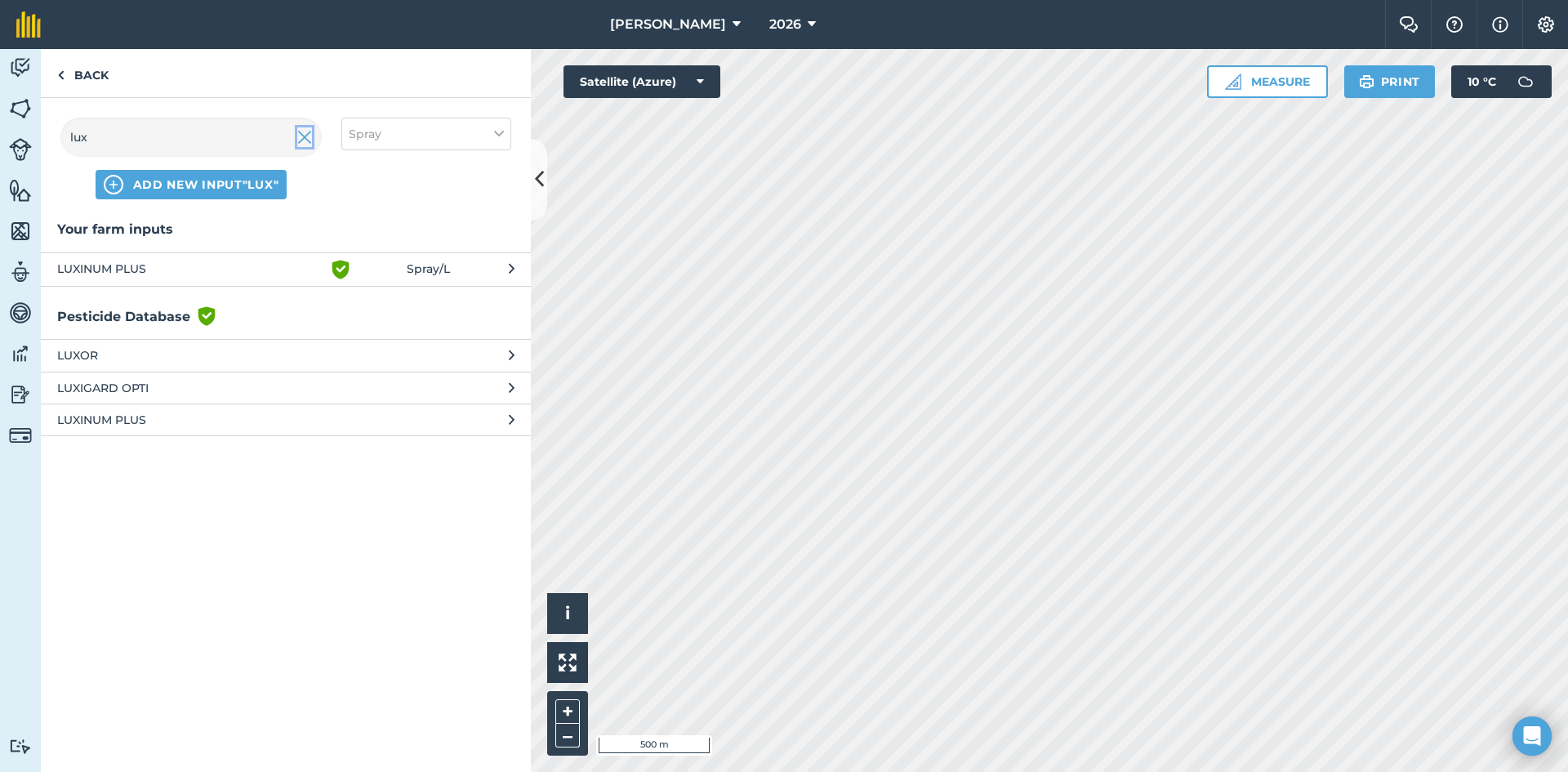
click at [308, 141] on img at bounding box center [304, 137] width 15 height 20
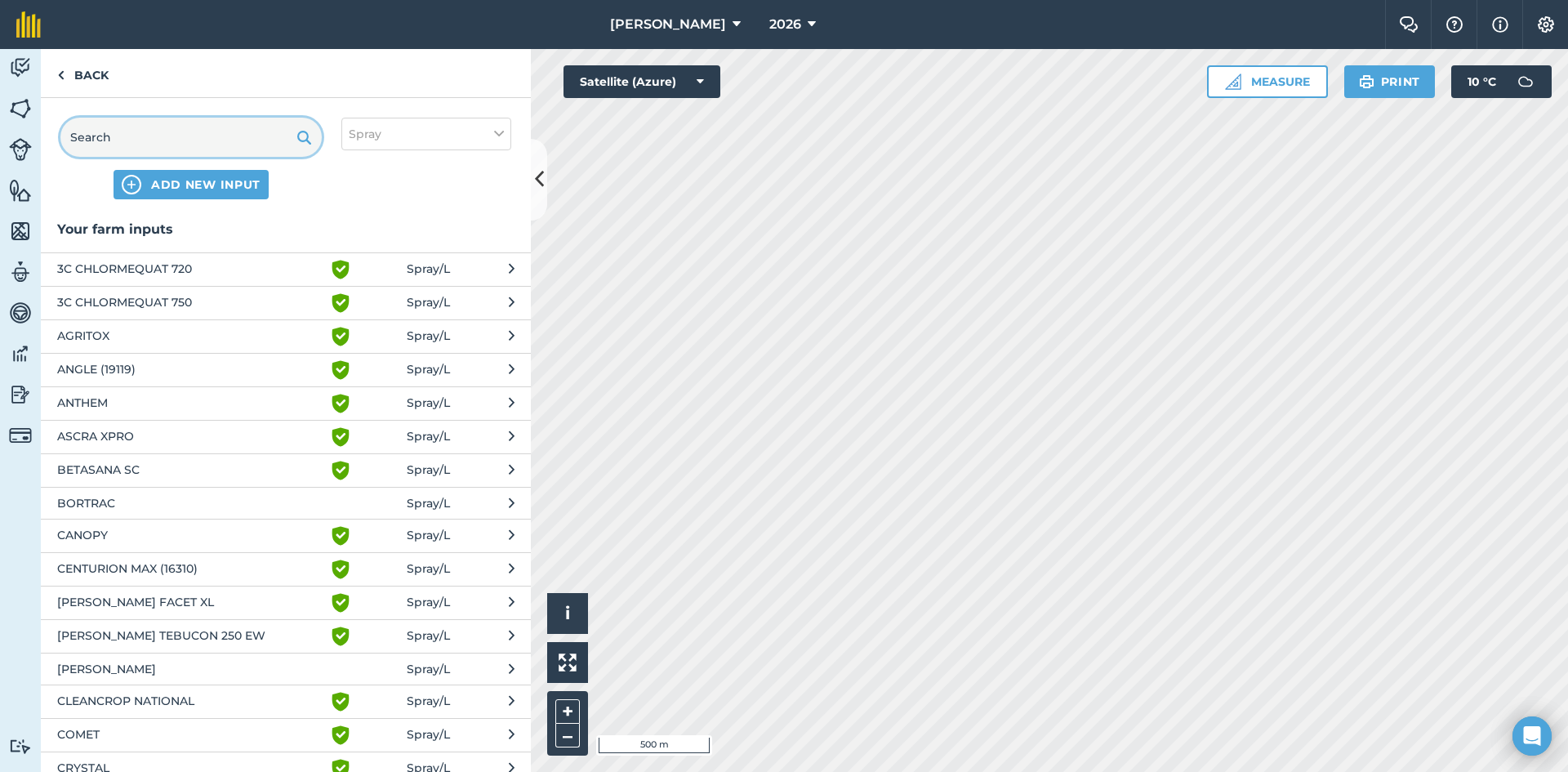
click at [249, 141] on input "text" at bounding box center [191, 137] width 262 height 40
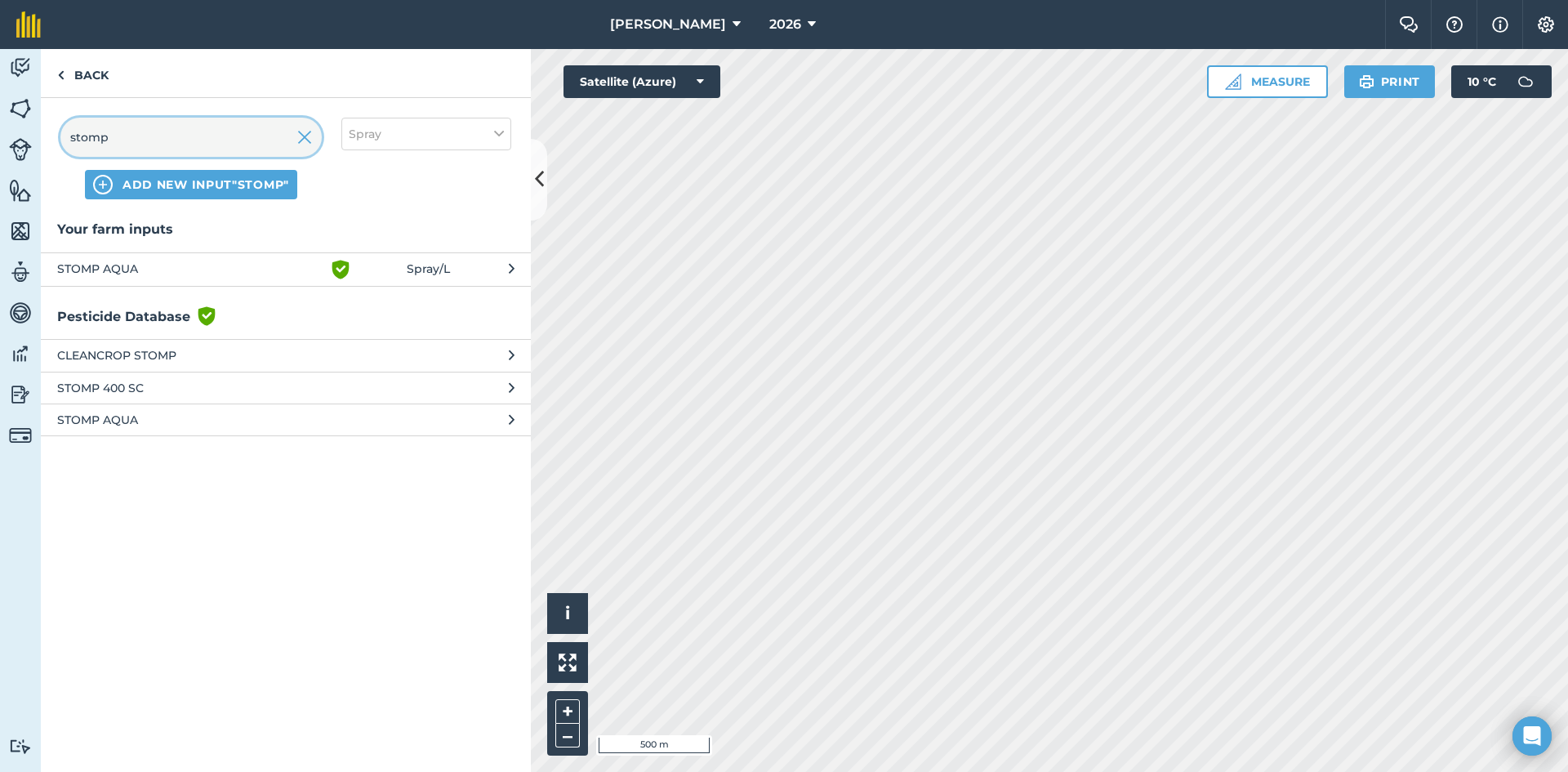
type input "stomp"
click at [120, 267] on span "STOMP AQUA" at bounding box center [190, 270] width 267 height 20
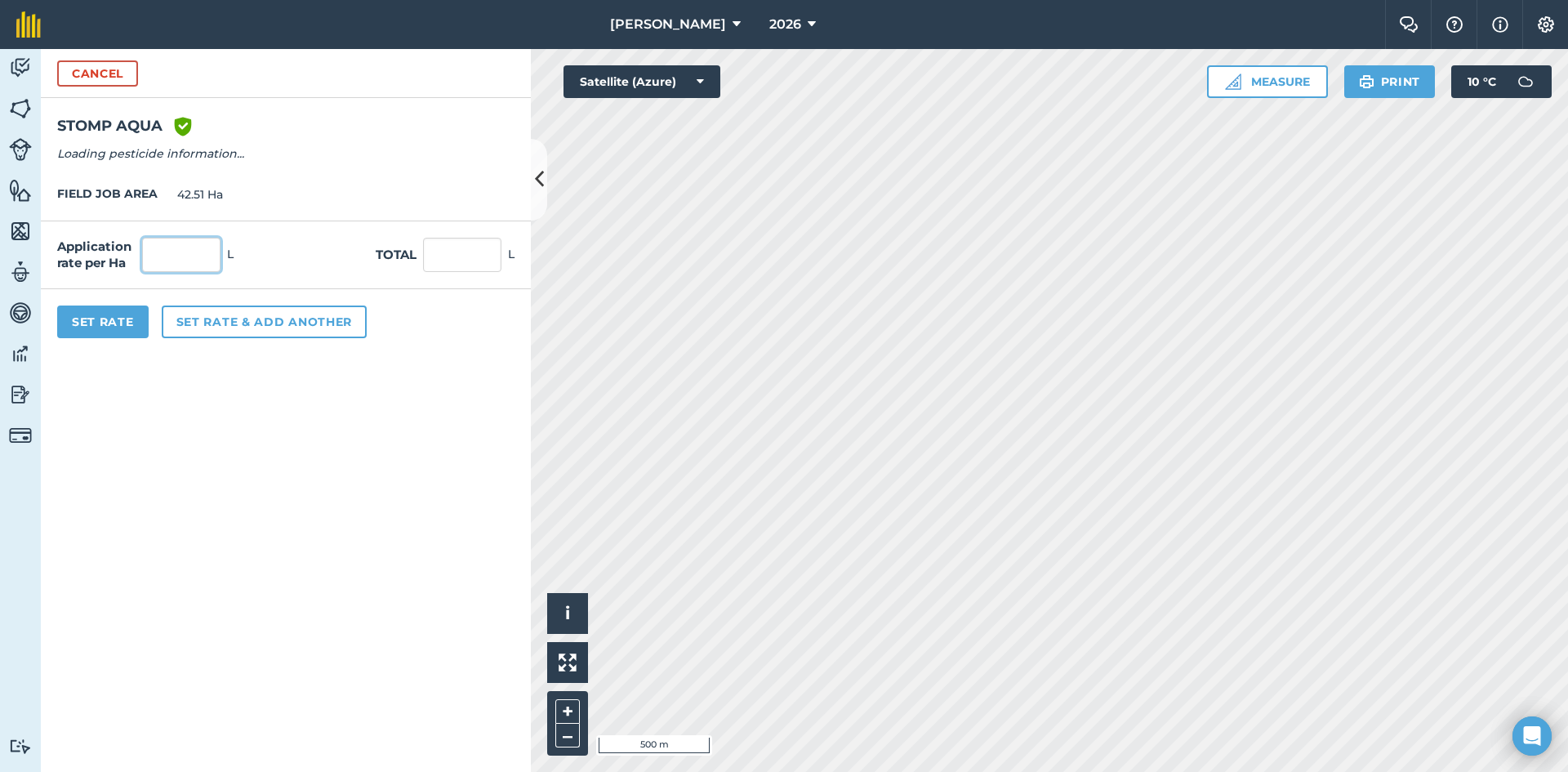
click at [192, 253] on input "text" at bounding box center [181, 255] width 78 height 35
type input "2"
type input "85.02"
click at [288, 508] on form "Cancel STOMP AQUA Green shield with white tick Reg Number 14664 Type HERBICIDE …" at bounding box center [286, 411] width 490 height 723
click at [251, 328] on button "Set rate & add another" at bounding box center [264, 322] width 205 height 33
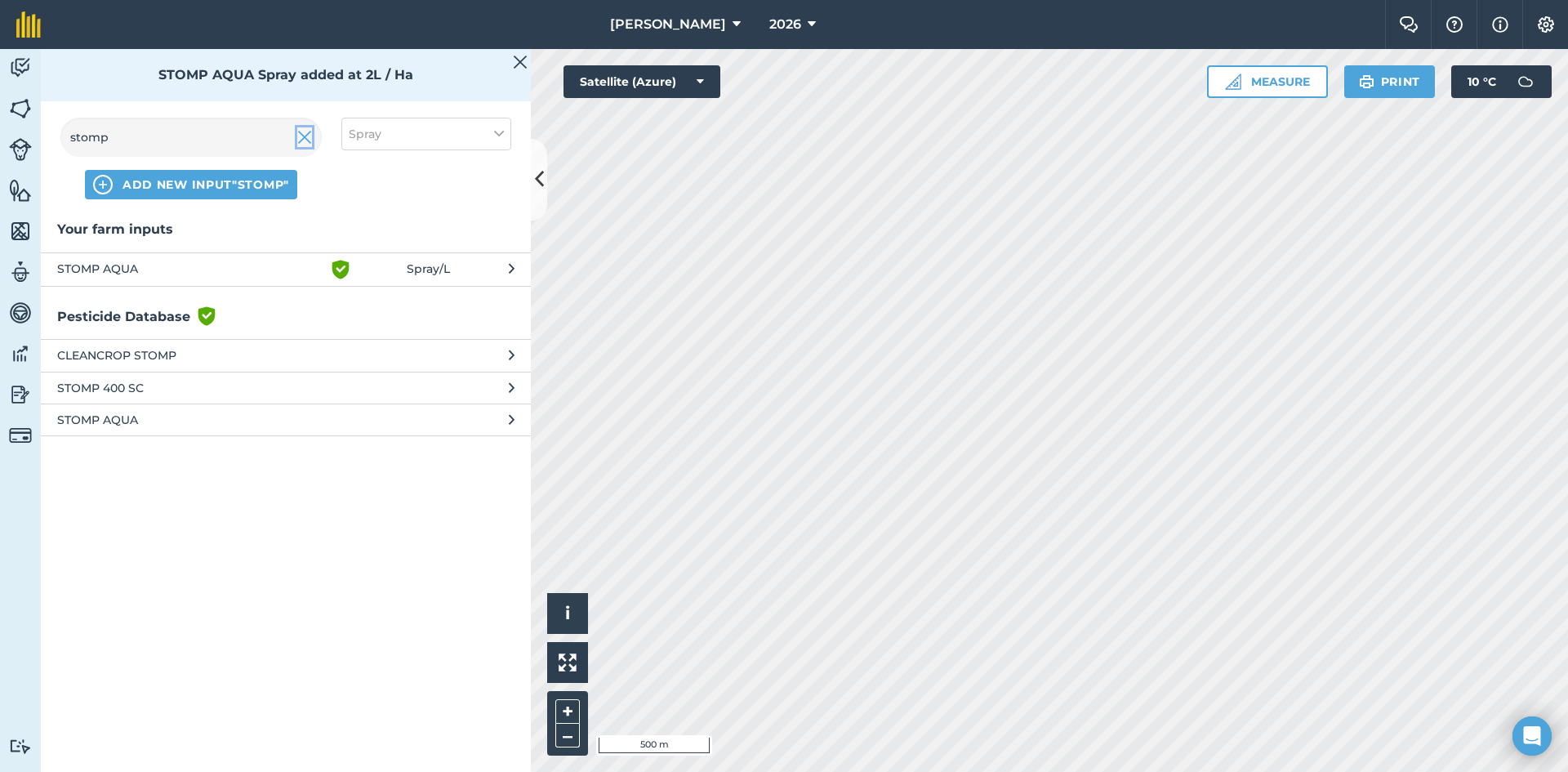
click at [304, 139] on img at bounding box center [304, 137] width 15 height 20
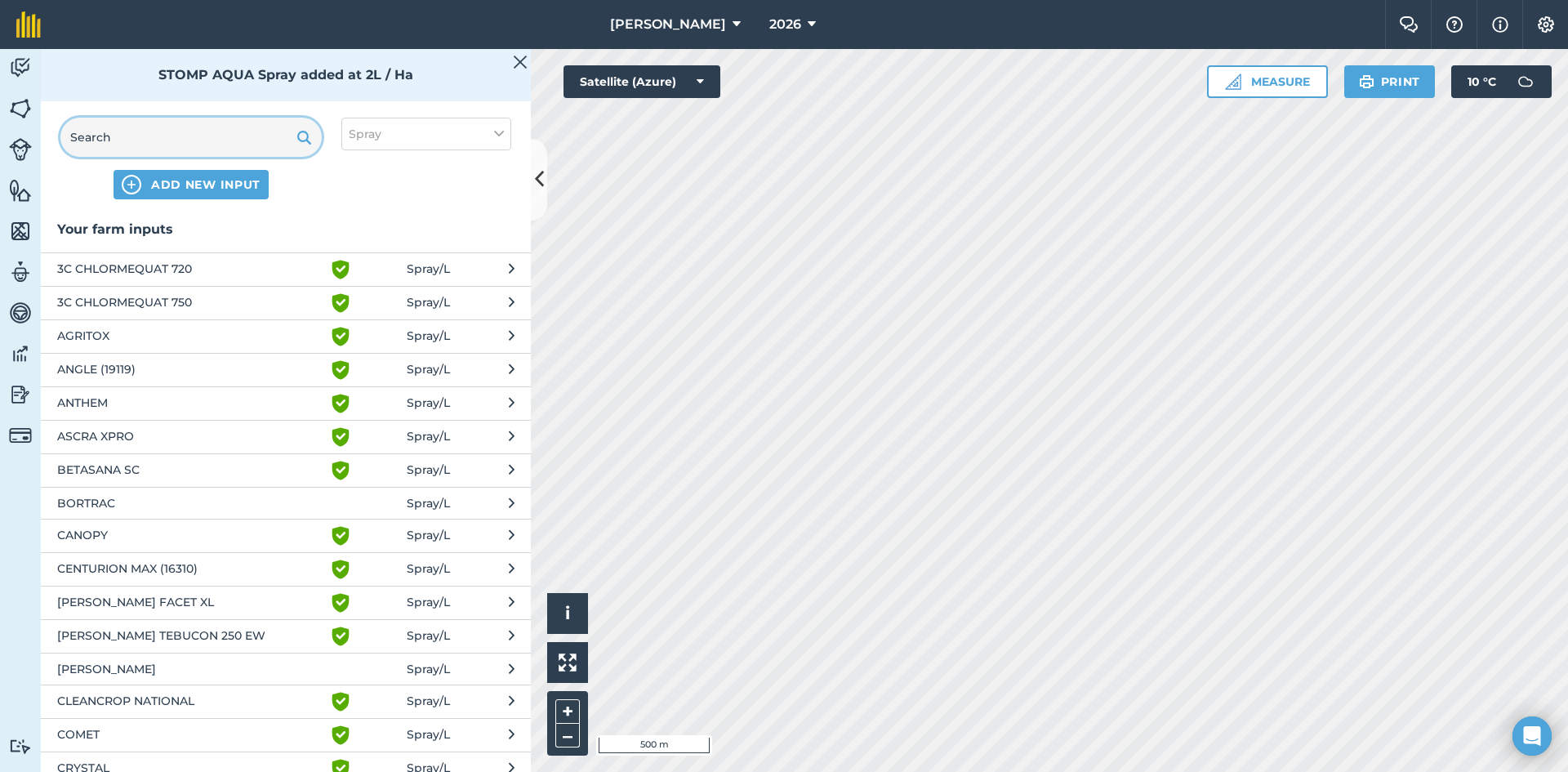
click at [239, 145] on input "text" at bounding box center [191, 137] width 262 height 40
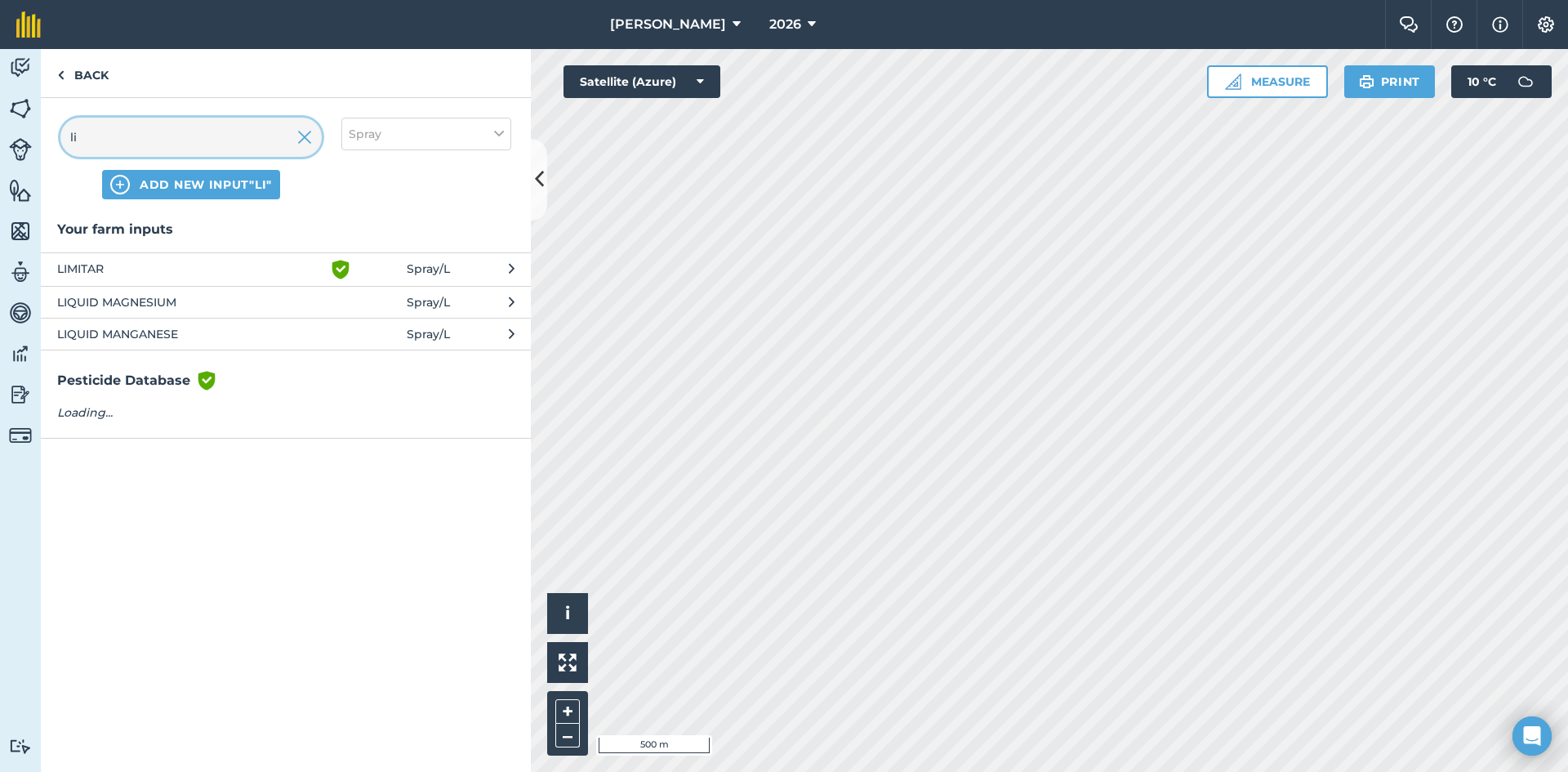
type input "liq"
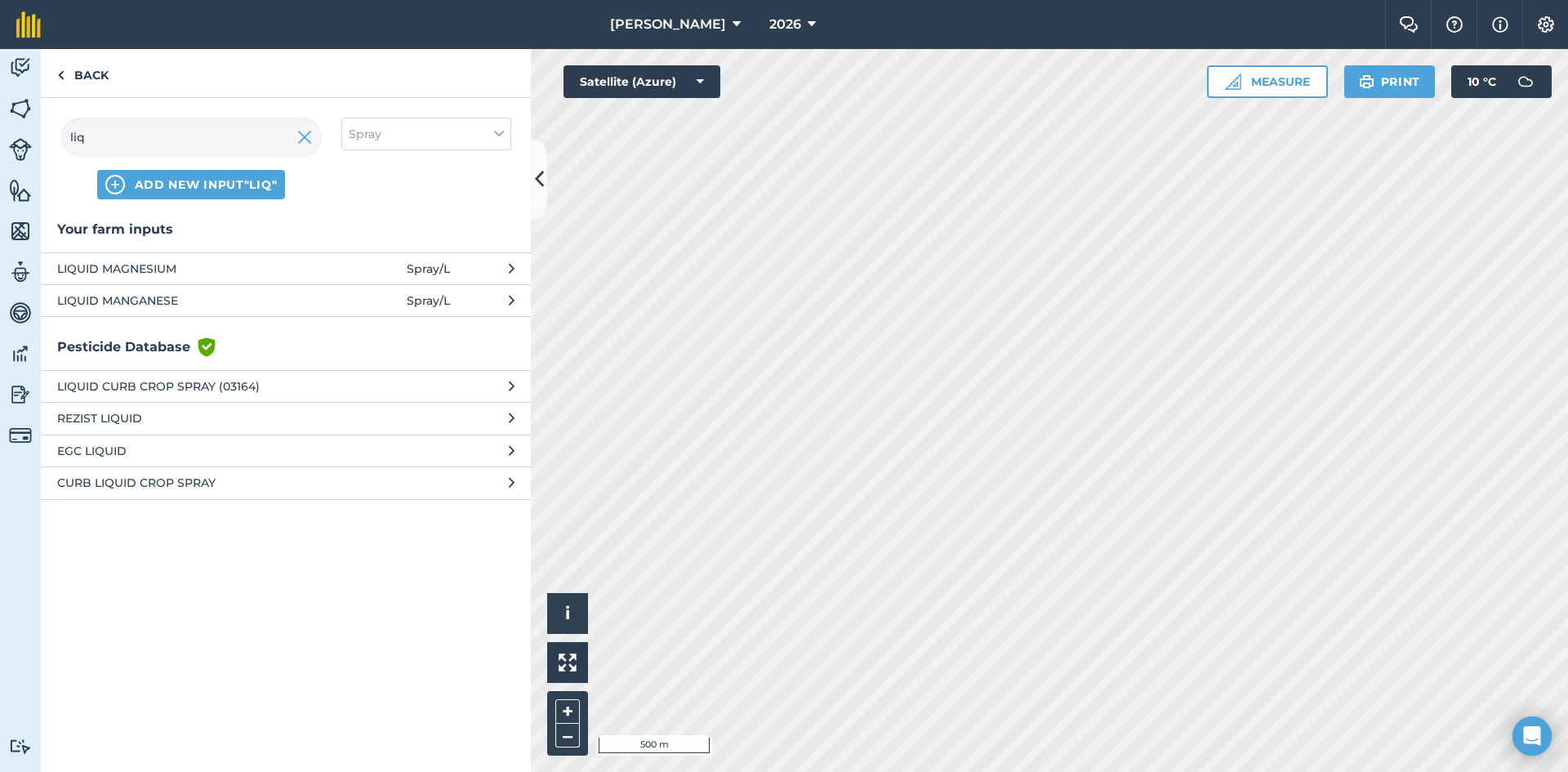
click at [159, 306] on span "LIQUID MANGANESE" at bounding box center [190, 300] width 267 height 18
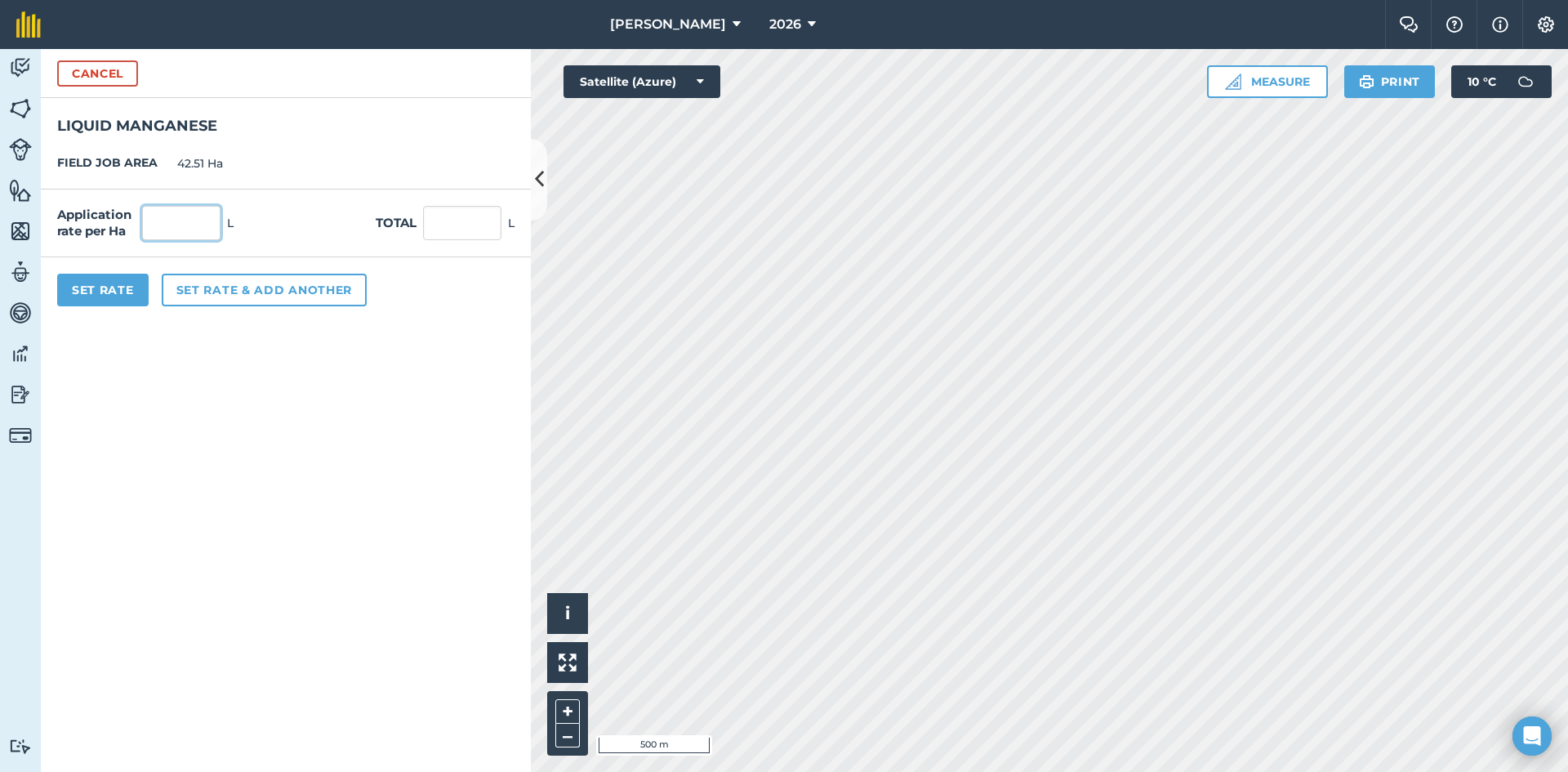
click at [188, 230] on input "text" at bounding box center [181, 223] width 78 height 35
type input "2"
type input "85.02"
click at [237, 493] on form "Cancel LIQUID MANGANESE FIELD JOB AREA 42.51 Ha Application rate per Ha 2 L Tot…" at bounding box center [286, 411] width 490 height 723
click at [103, 298] on button "Set Rate" at bounding box center [102, 290] width 91 height 33
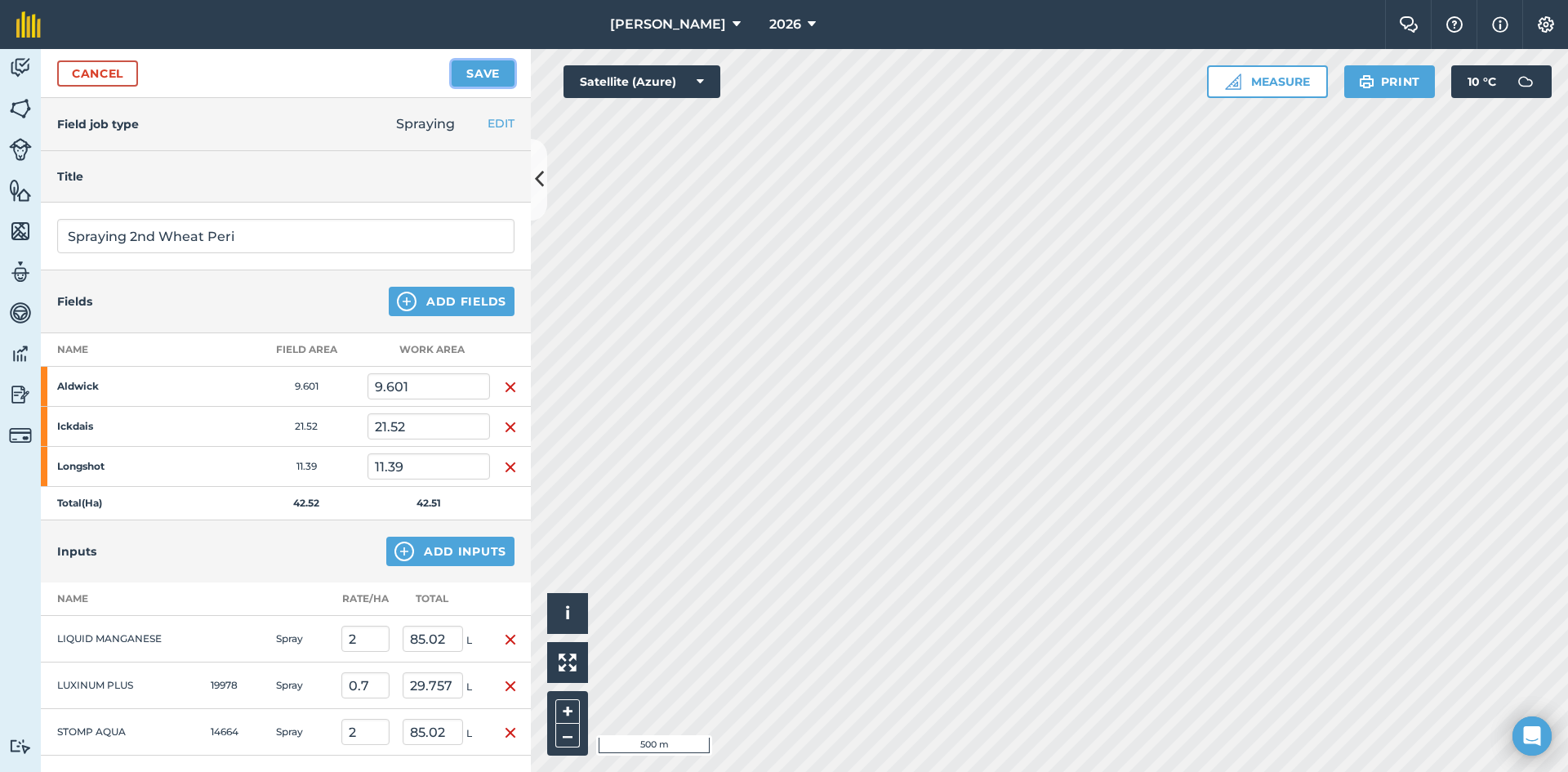
click at [484, 72] on button "Save" at bounding box center [483, 73] width 63 height 26
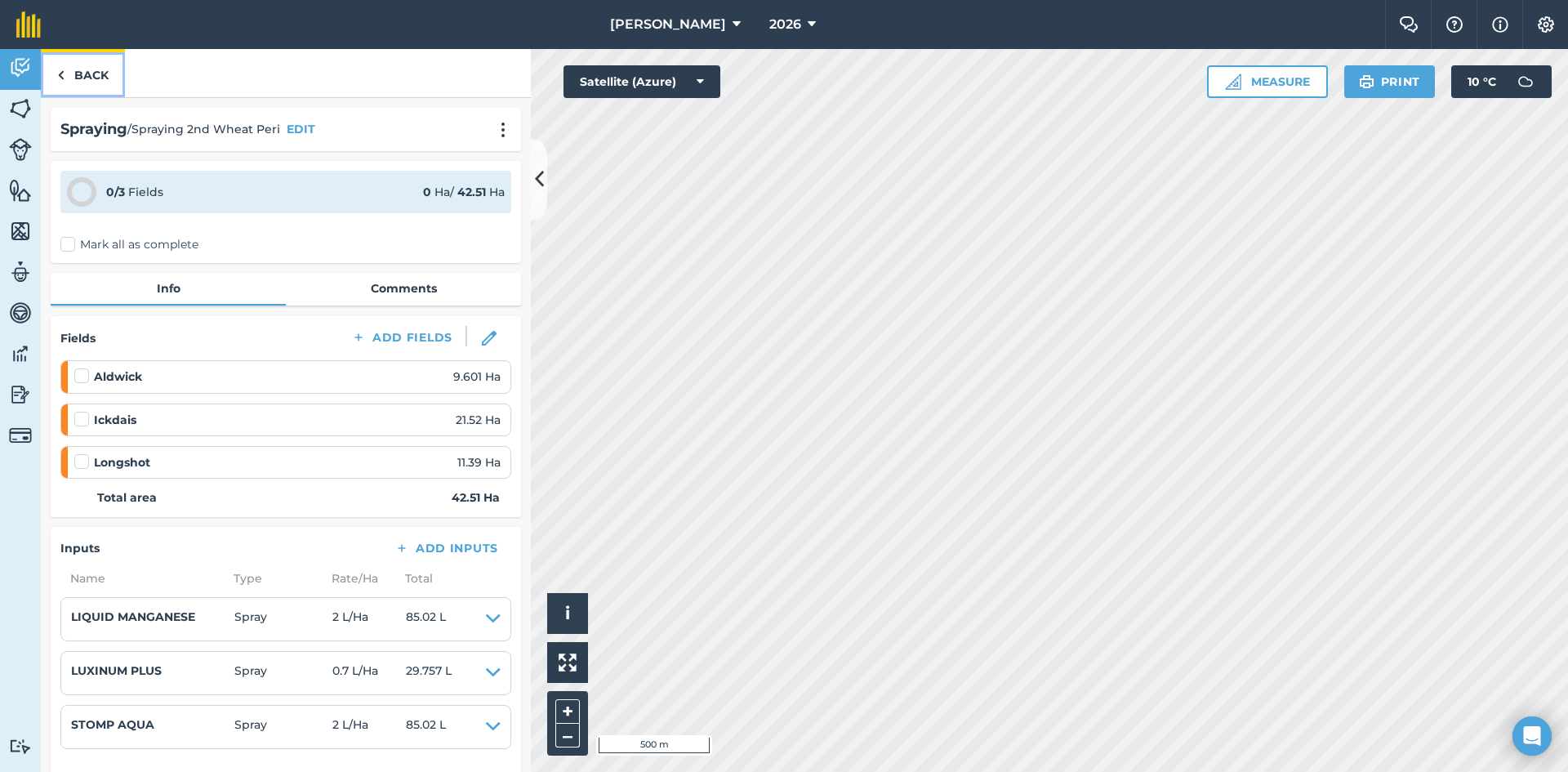
click at [102, 83] on link "Back" at bounding box center [83, 73] width 84 height 49
